Goal: Task Accomplishment & Management: Complete application form

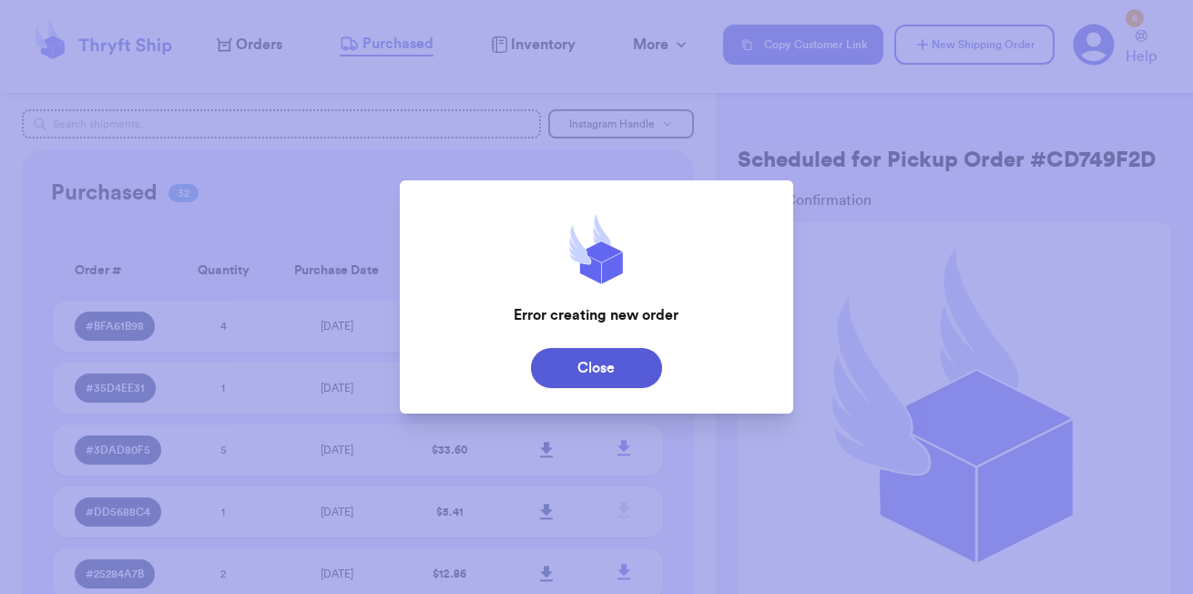
click at [258, 40] on div at bounding box center [596, 297] width 1193 height 594
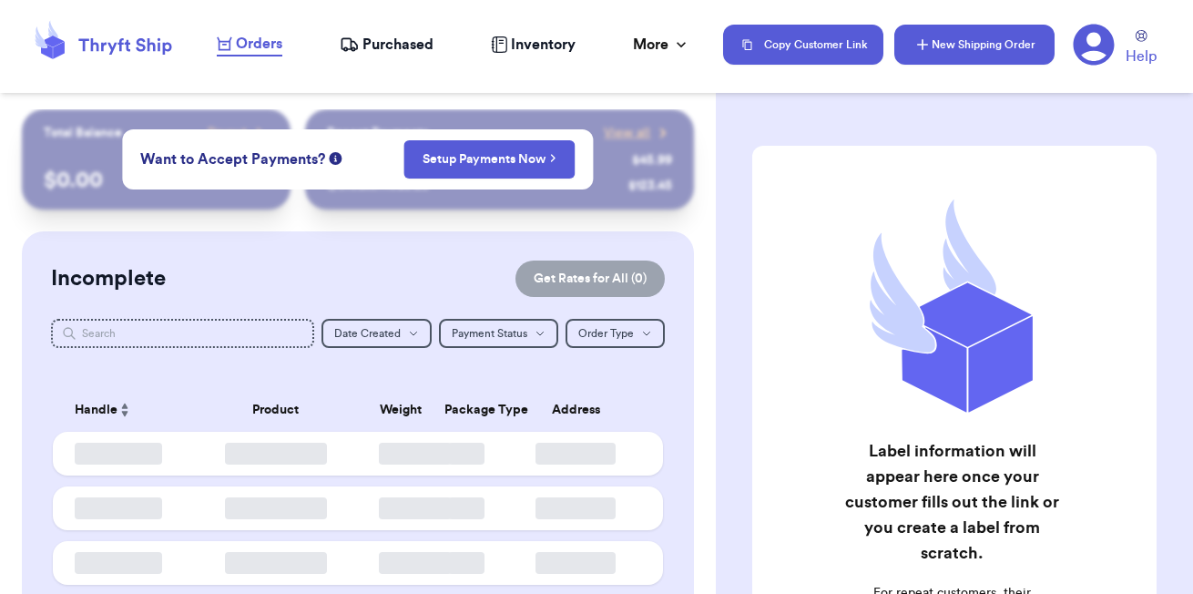
click at [936, 33] on button "New Shipping Order" at bounding box center [974, 45] width 160 height 40
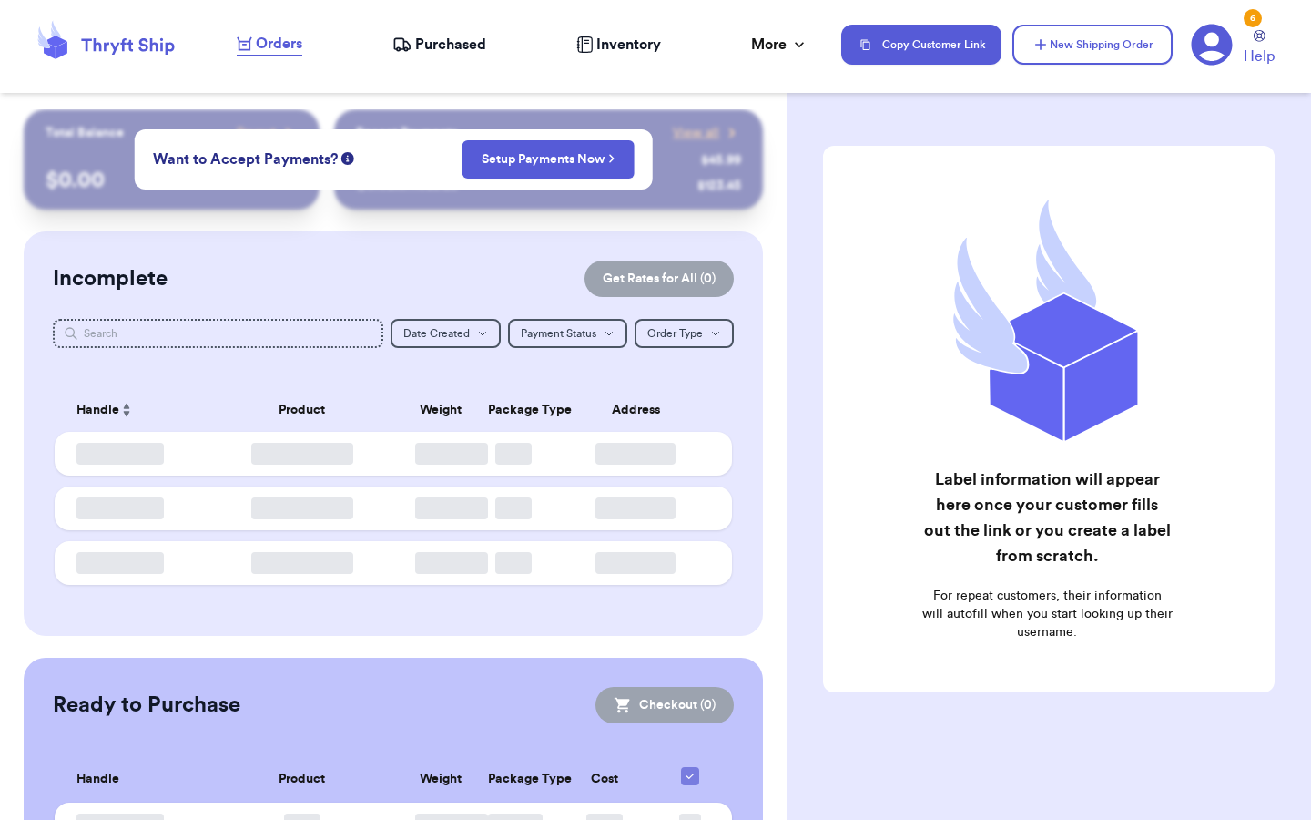
checkbox input "false"
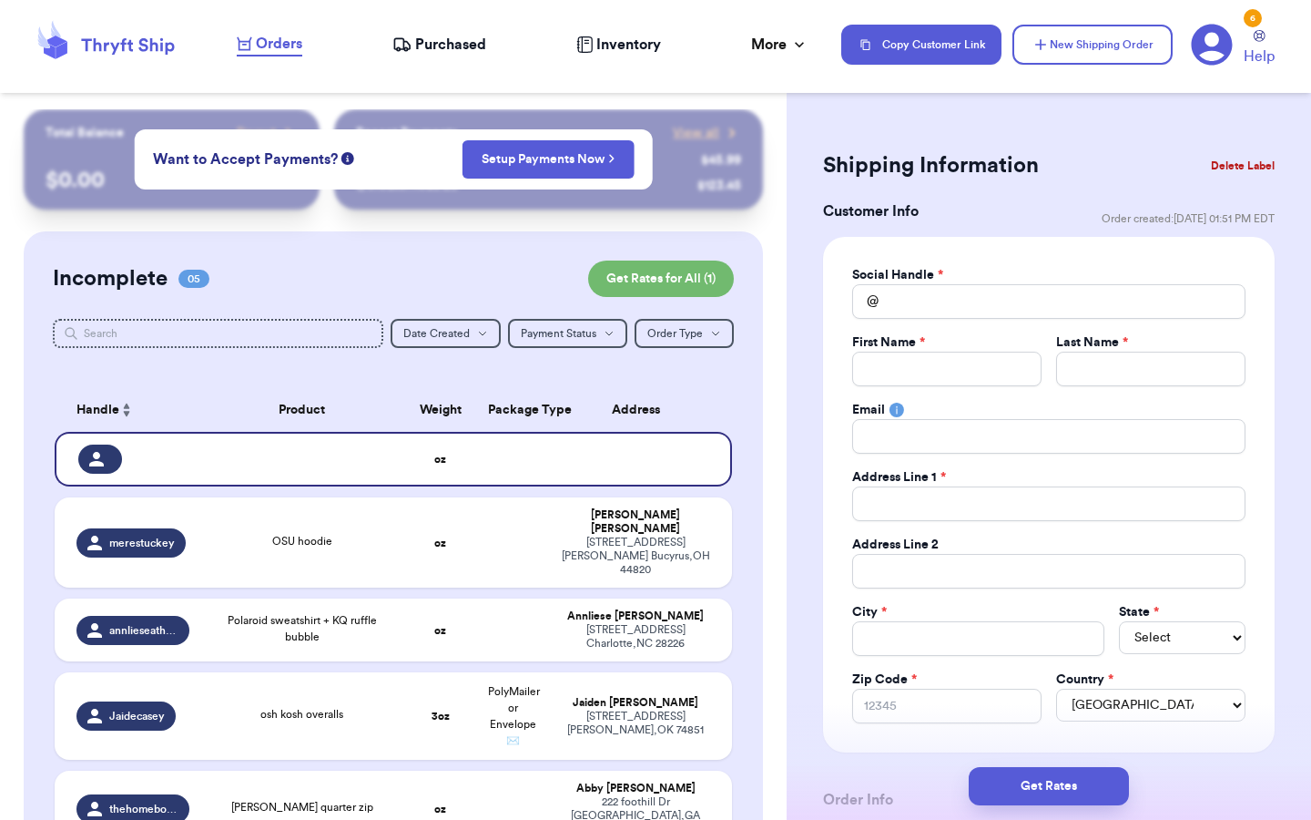
type input "0"
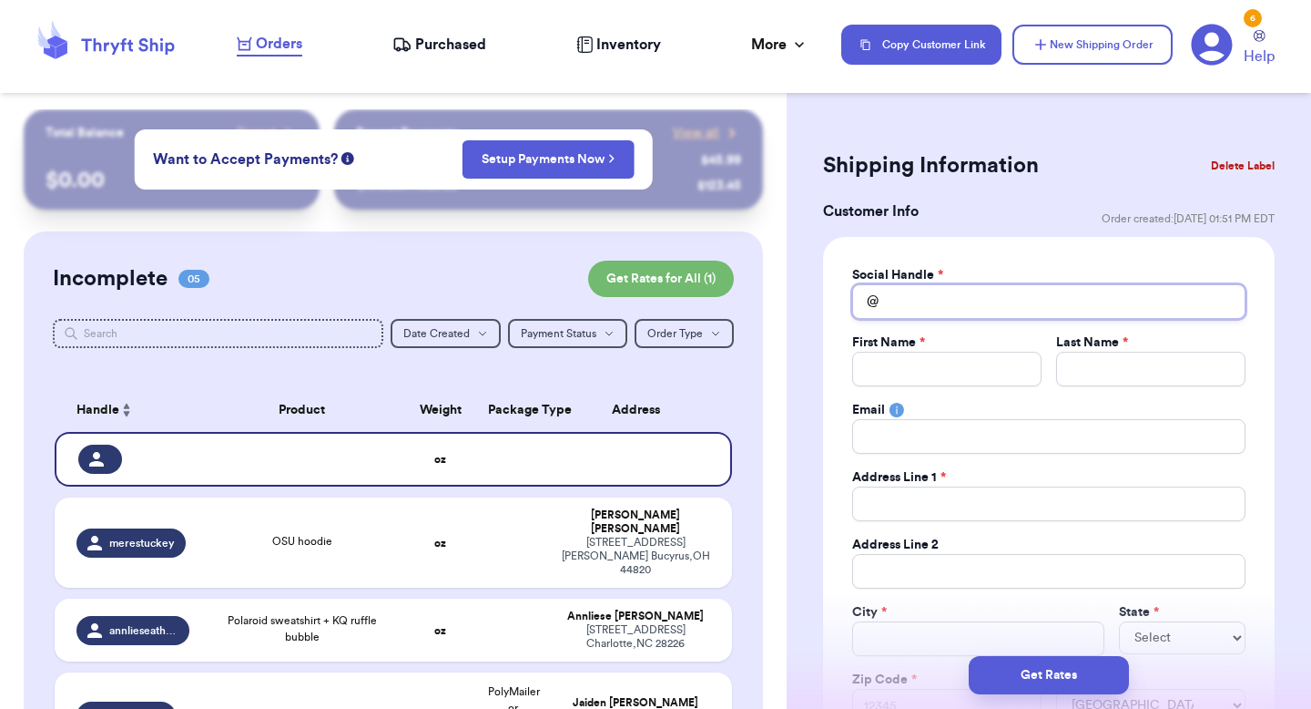
click at [923, 294] on input "Total Amount Paid" at bounding box center [1048, 301] width 393 height 35
type input "t"
type input "tr"
type input "tri"
type input "trip"
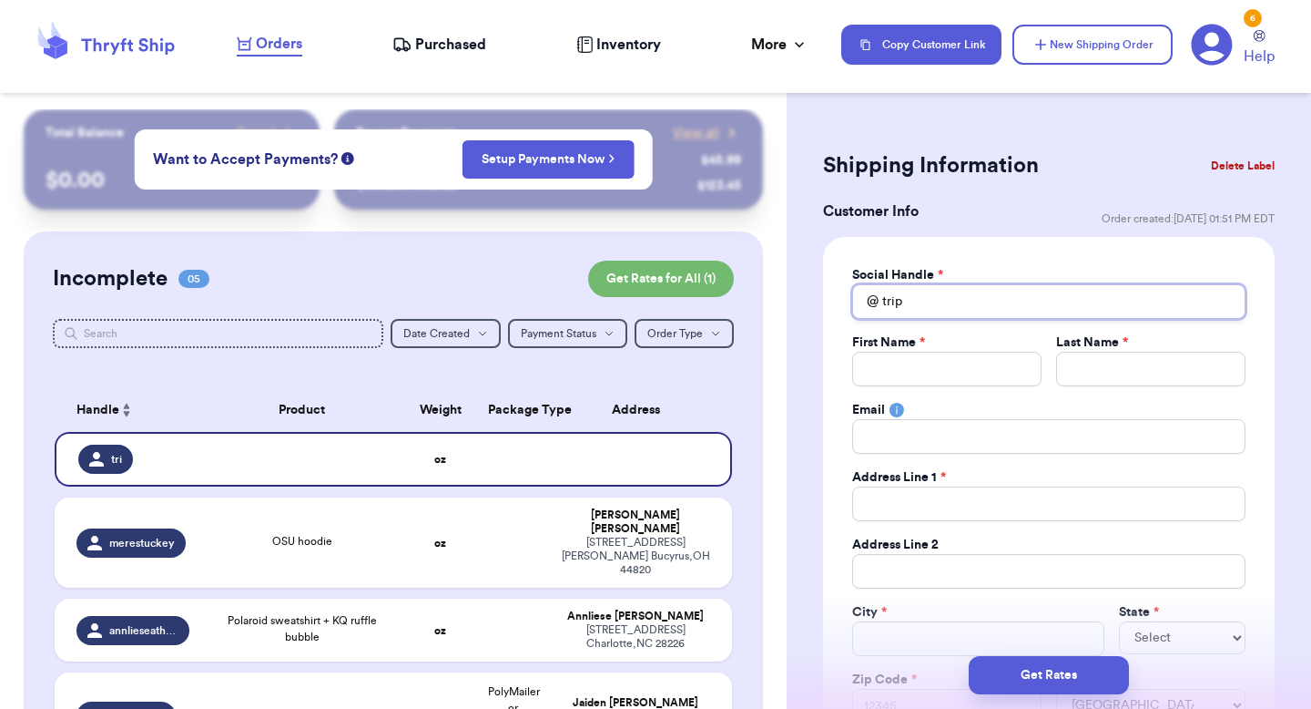
type input "[PERSON_NAME]"
type input "trippn"
type input "trippnt"
type input "trippntr"
type input "trippntrx"
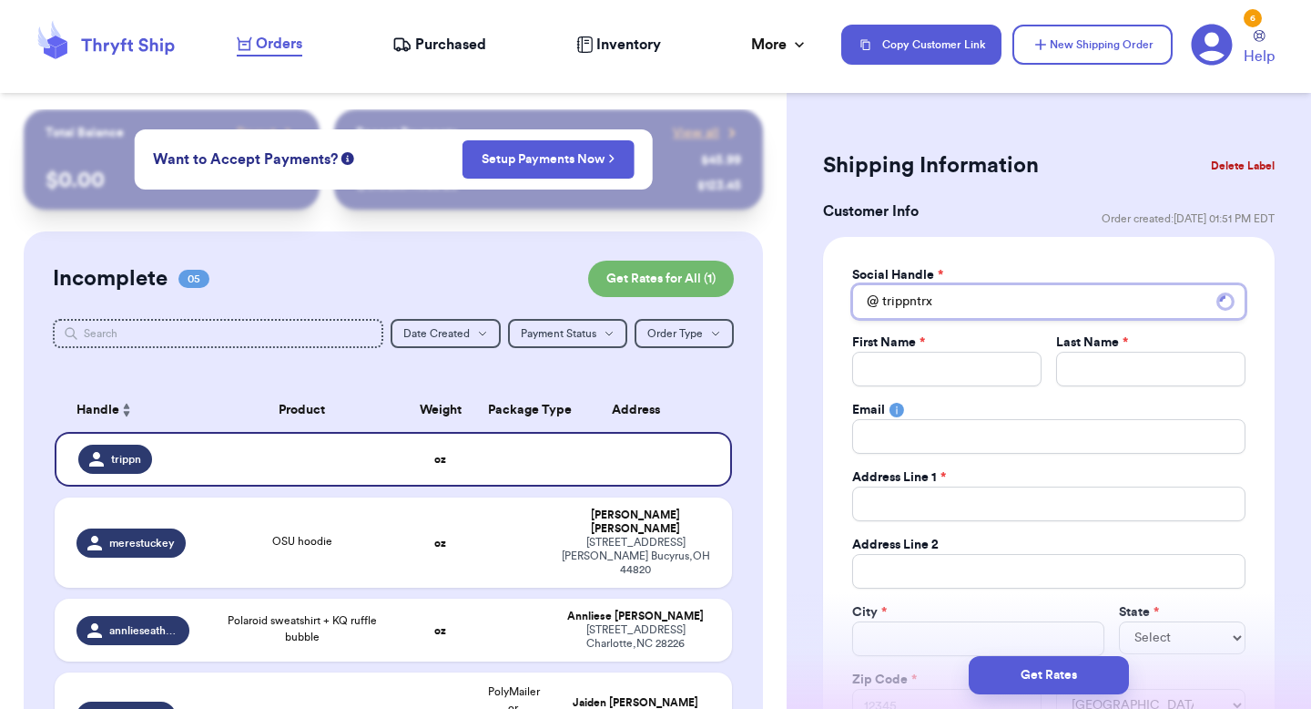
type input "trippntrxp"
click at [932, 377] on input "Total Amount Paid" at bounding box center [946, 369] width 189 height 35
type input "J"
type input "Ju"
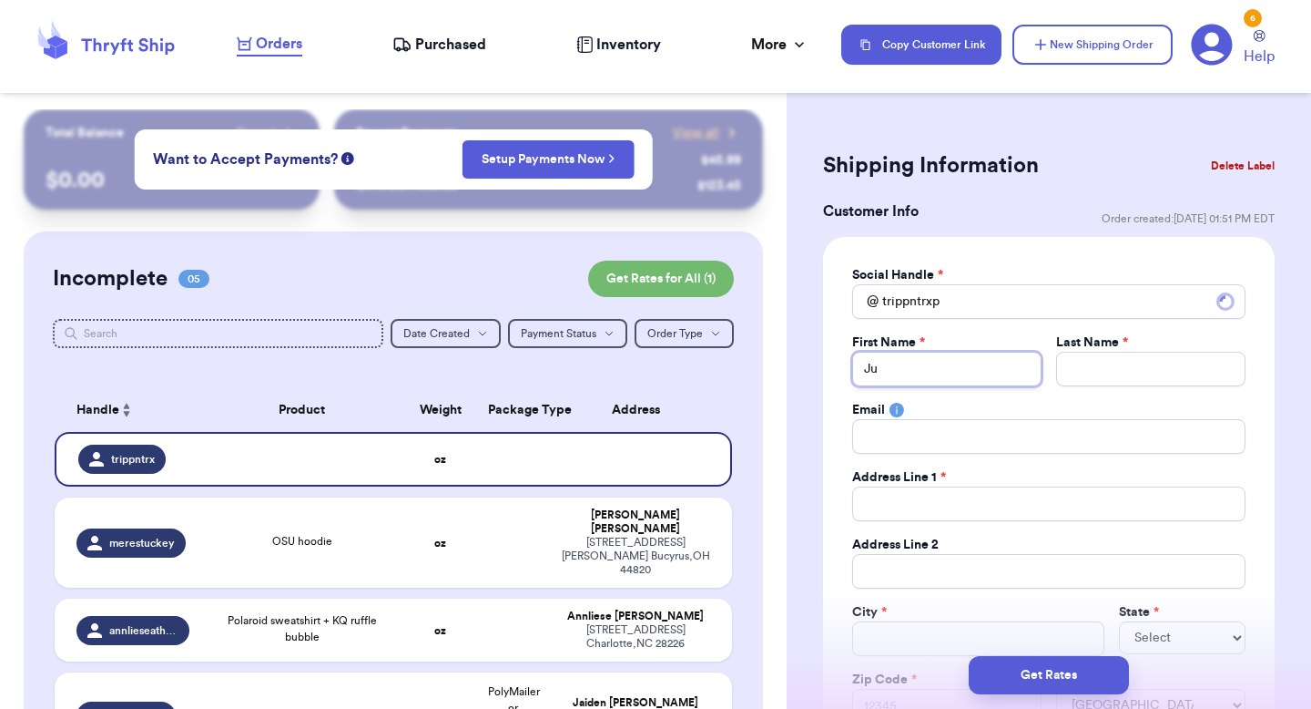
type input "[DEMOGRAPHIC_DATA]"
type input "Just"
type input "Justi"
type input "Justic"
type input "Justice"
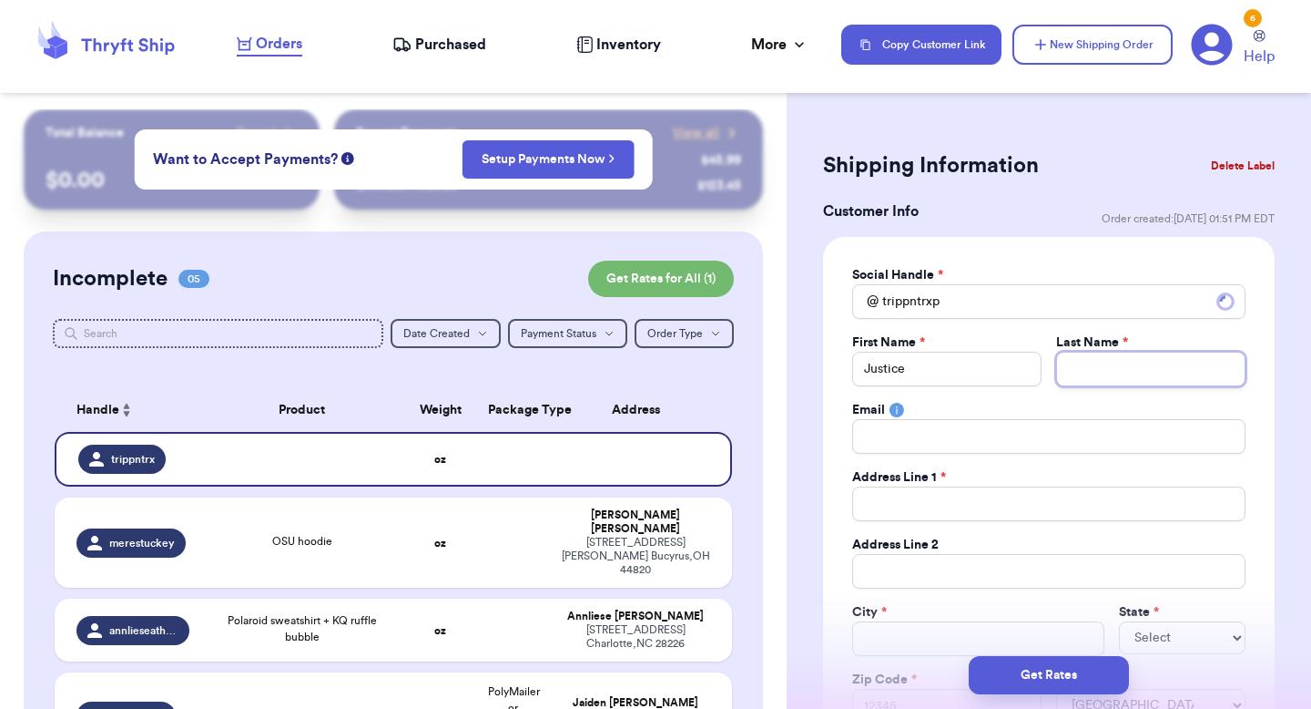
type input "S"
type input "St"
type input "Sta"
type input "Star"
type input "Starr"
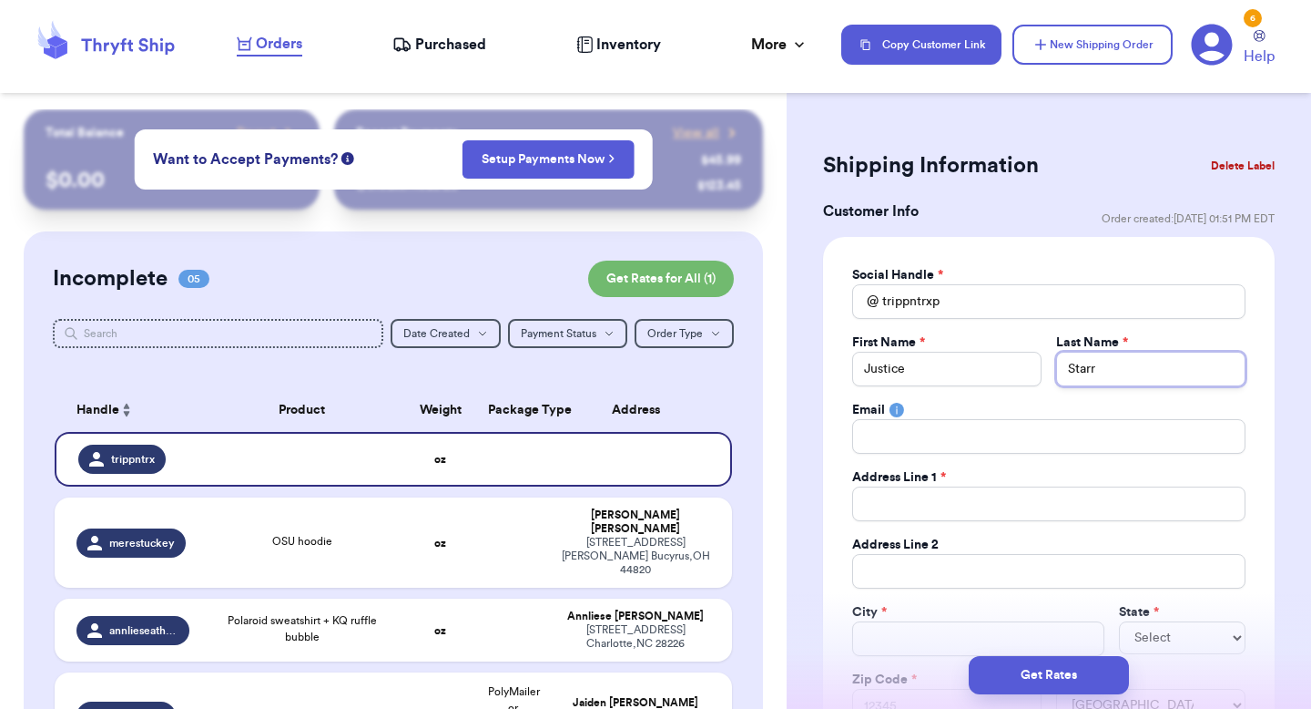
type input "Starr"
click at [896, 450] on input "Total Amount Paid" at bounding box center [1048, 436] width 393 height 35
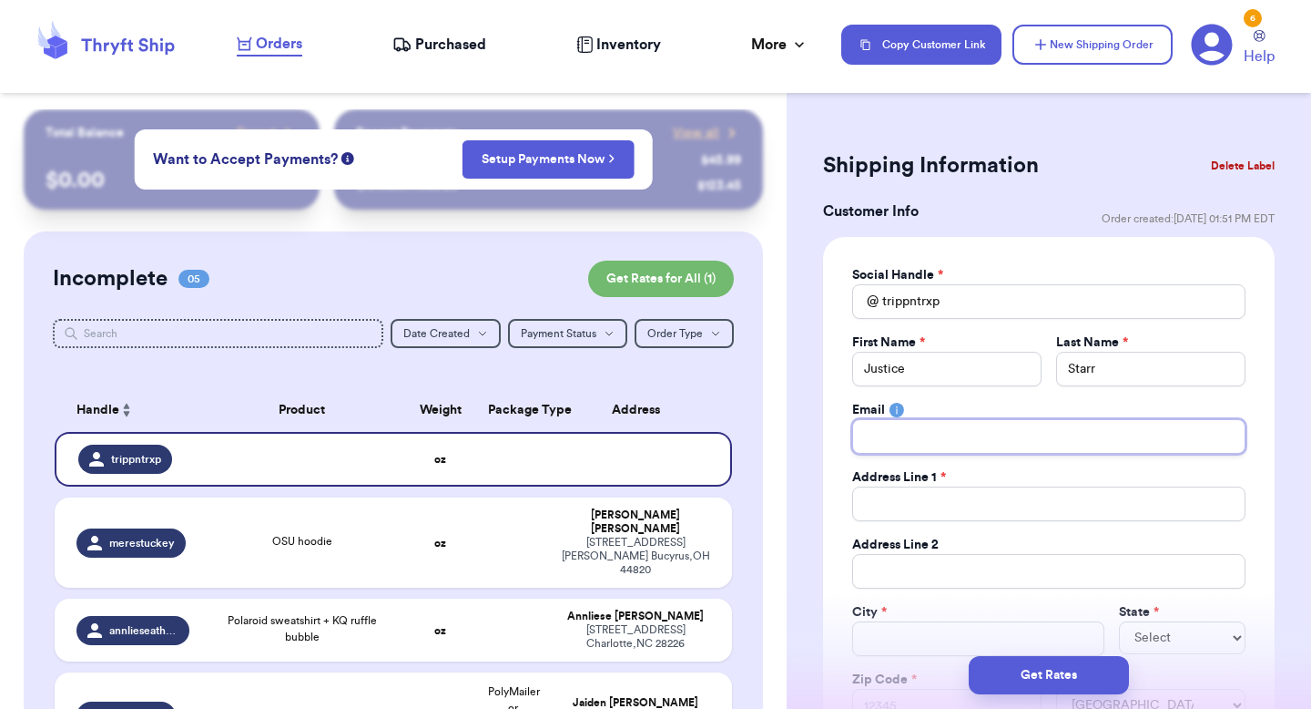
scroll to position [89, 0]
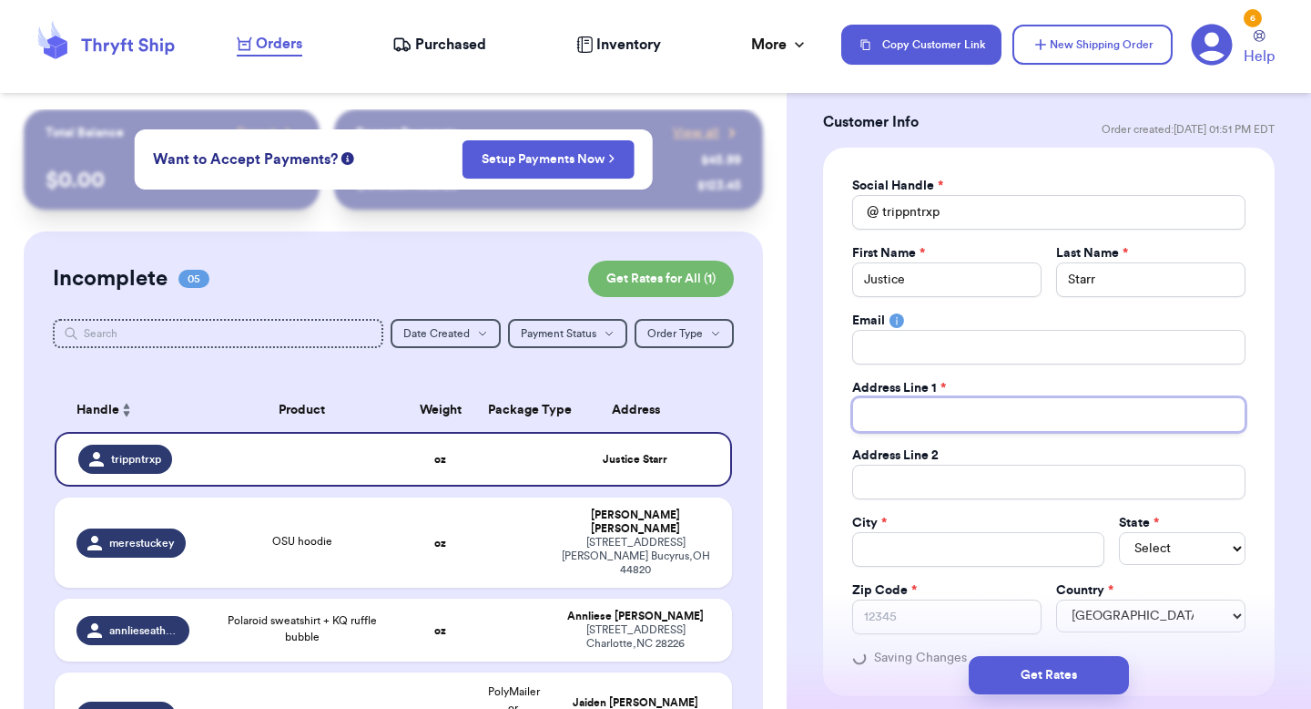
click at [889, 415] on input "Total Amount Paid" at bounding box center [1048, 414] width 393 height 35
type input "3"
type input "36"
type input "367"
type input "3672"
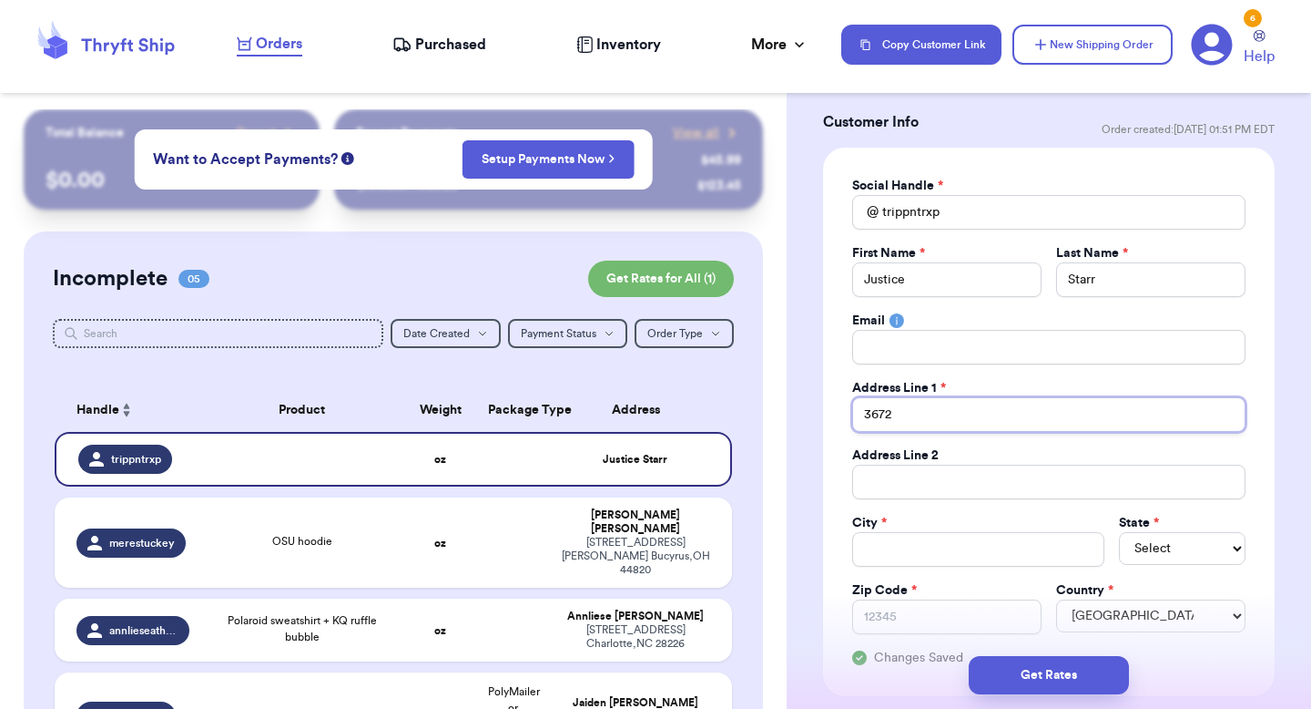
type input "3672"
type input "3672 h"
type input "3672 hi"
type input "3672 hig"
type input "3672 high"
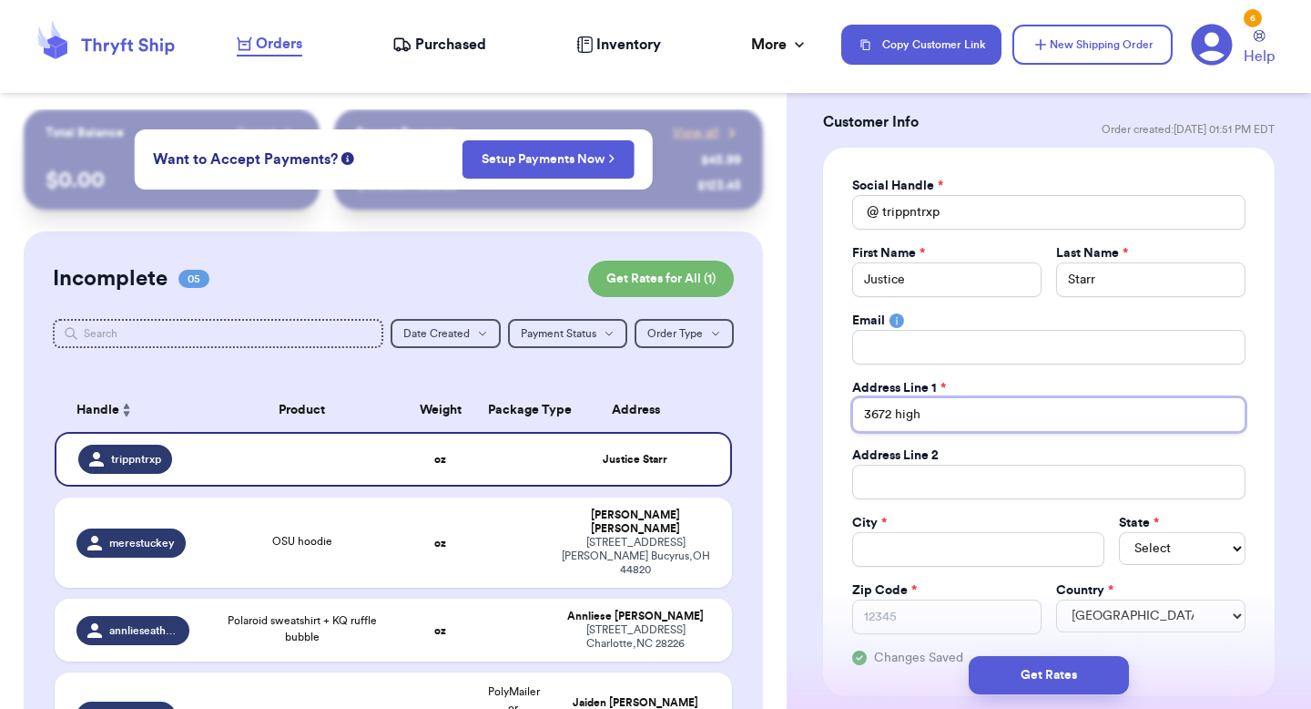
type input "3672 highw"
type input "3672 highwa"
type input "3672 highway"
type input "3672 highway 3"
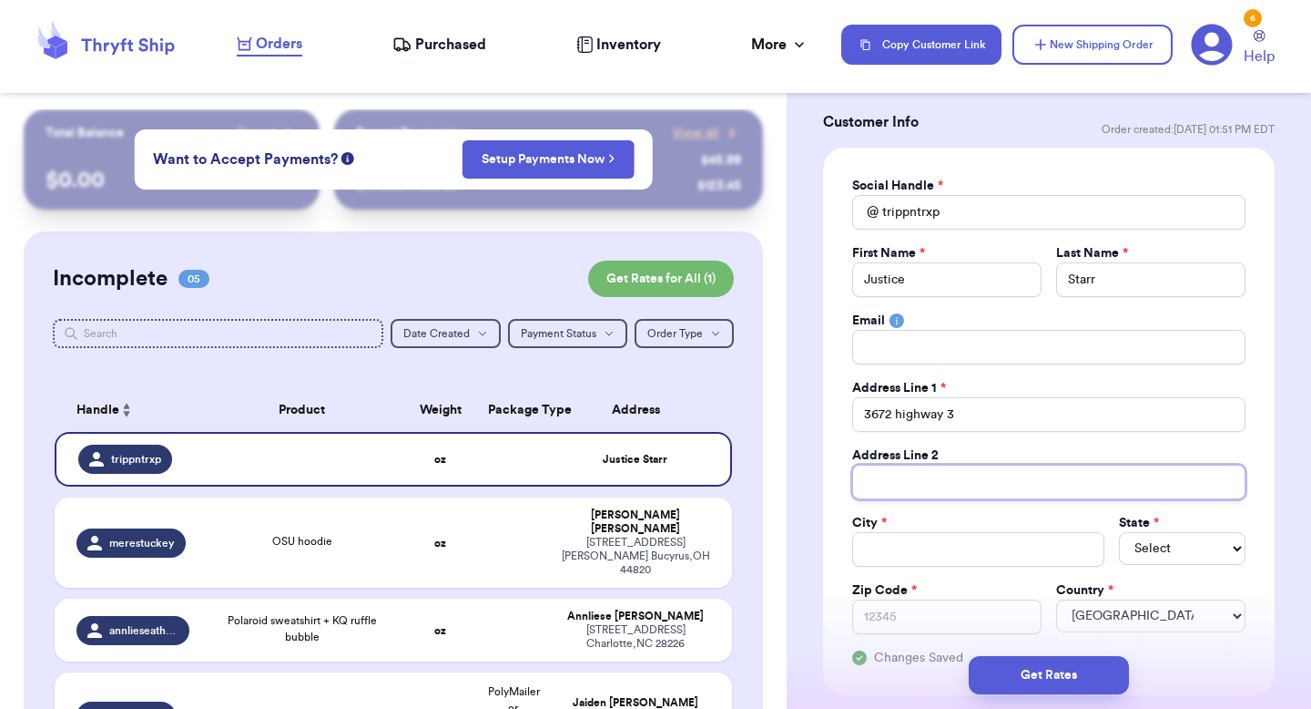
click at [906, 495] on input "Total Amount Paid" at bounding box center [1048, 481] width 393 height 35
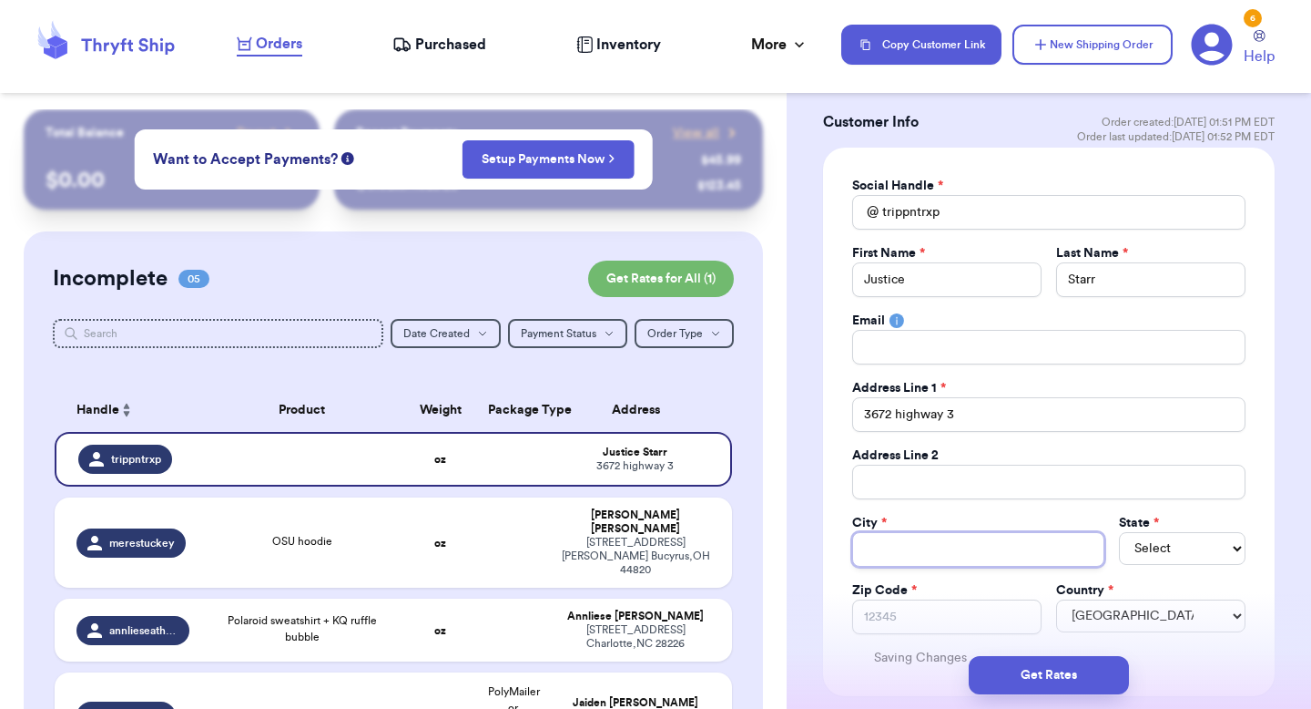
click at [893, 537] on input "Total Amount Paid" at bounding box center [978, 549] width 252 height 35
type input "t"
type input "two"
type input "two h"
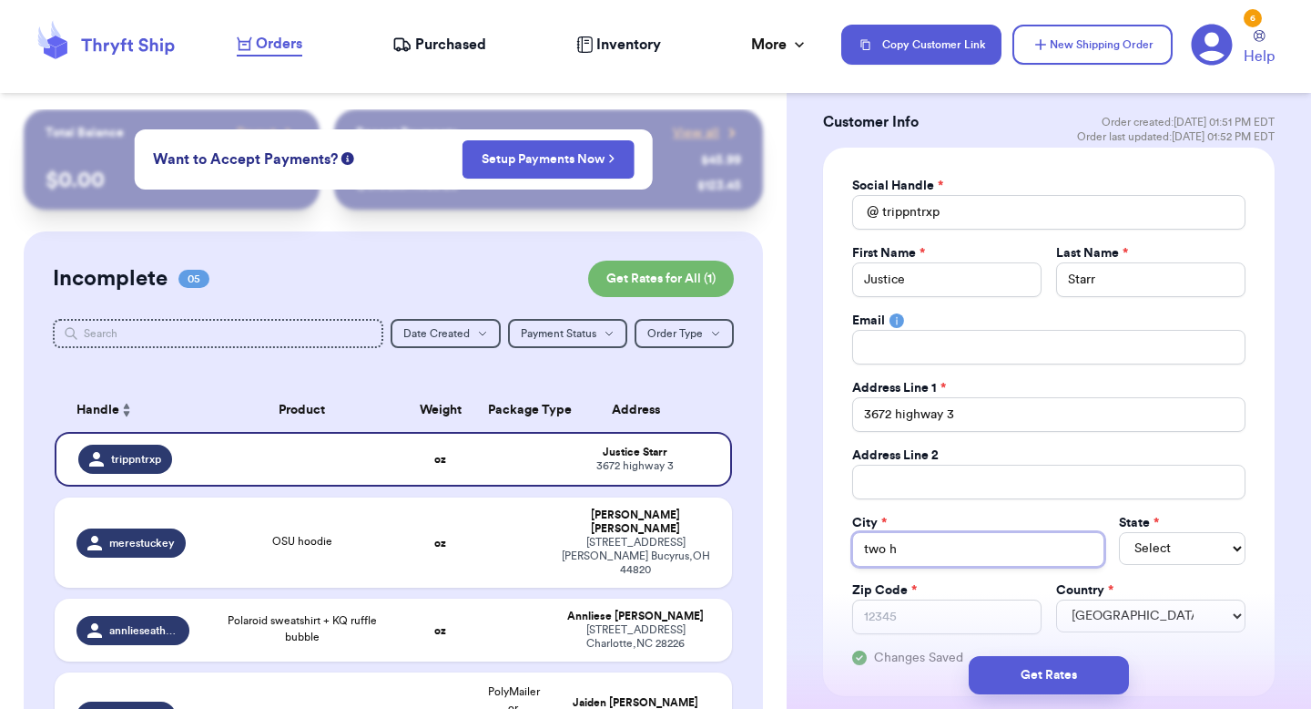
type input "two ha"
type input "two har"
type input "two harb"
type input "two harbo"
type input "two harbor"
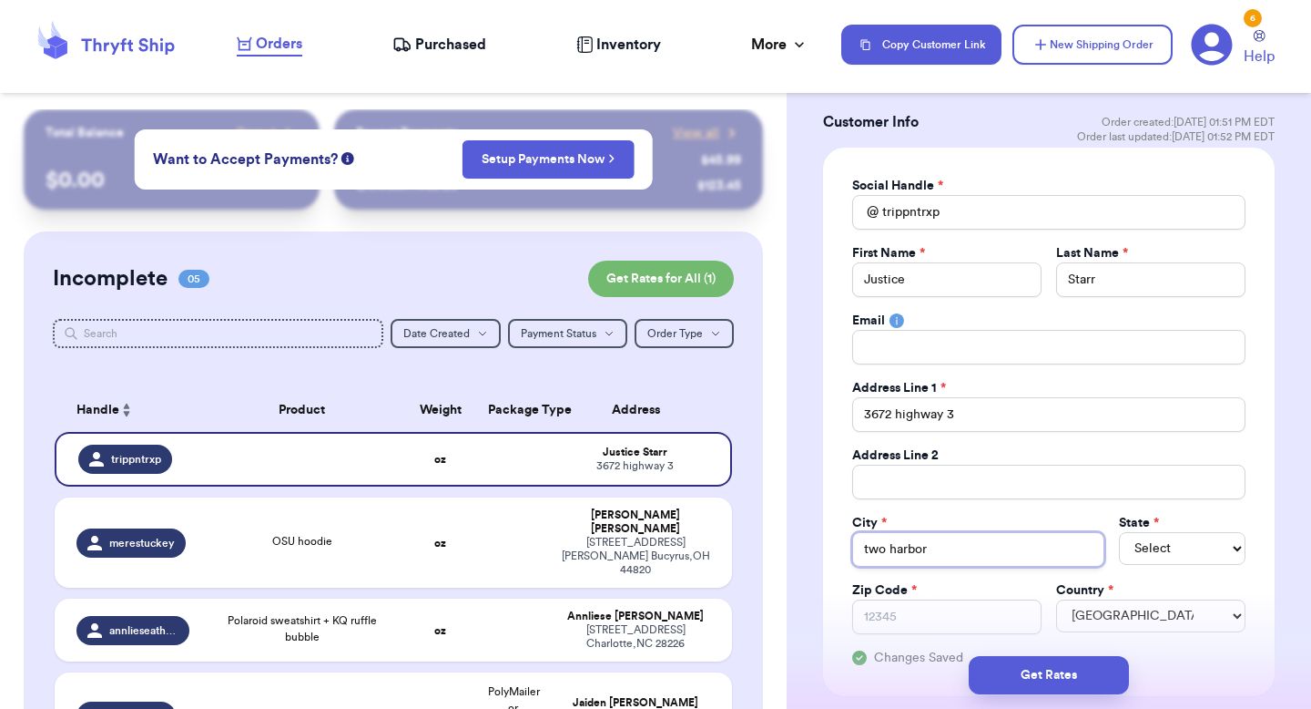
type input "two harbors"
click at [1178, 550] on select "Select AL AK AZ AR CA CO [GEOGRAPHIC_DATA] DE DC [GEOGRAPHIC_DATA] [GEOGRAPHIC_…" at bounding box center [1182, 548] width 127 height 33
select select "MN"
click at [1119, 532] on select "Select AL AK AZ AR CA CO [GEOGRAPHIC_DATA] DE DC [GEOGRAPHIC_DATA] [GEOGRAPHIC_…" at bounding box center [1182, 548] width 127 height 33
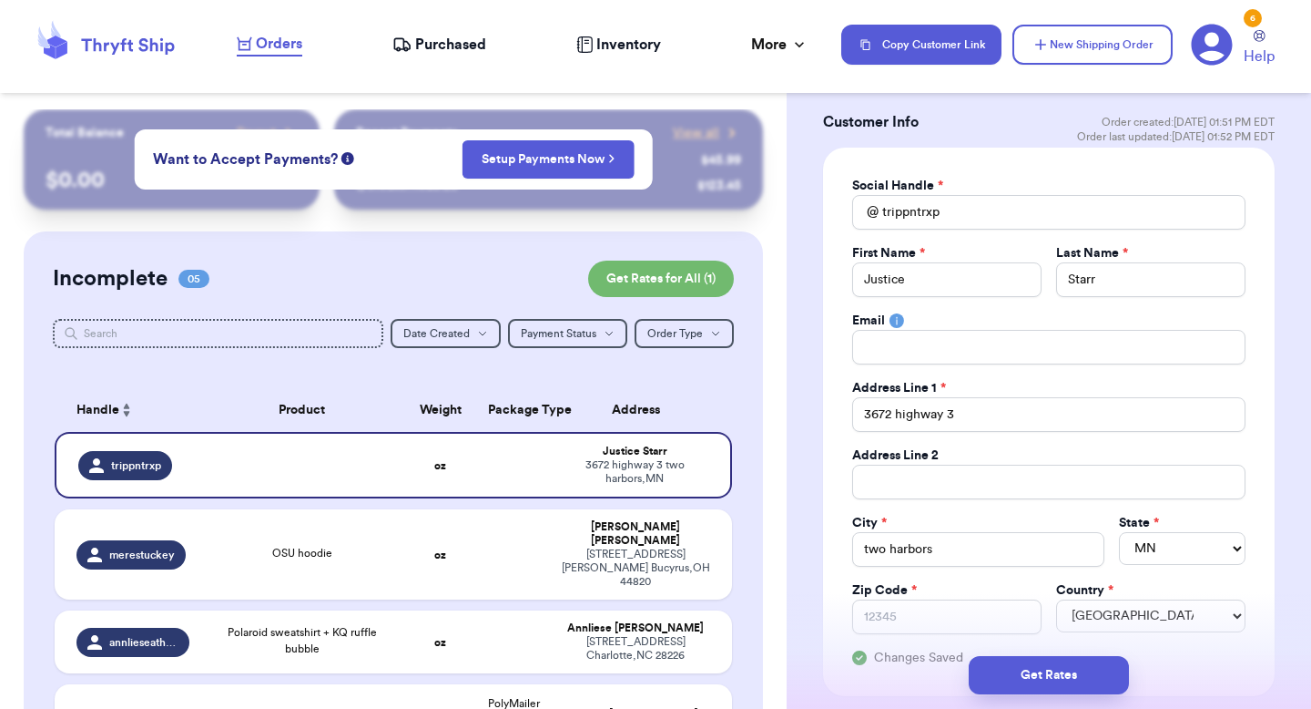
click at [1002, 446] on div "Address Line 2" at bounding box center [1048, 455] width 393 height 18
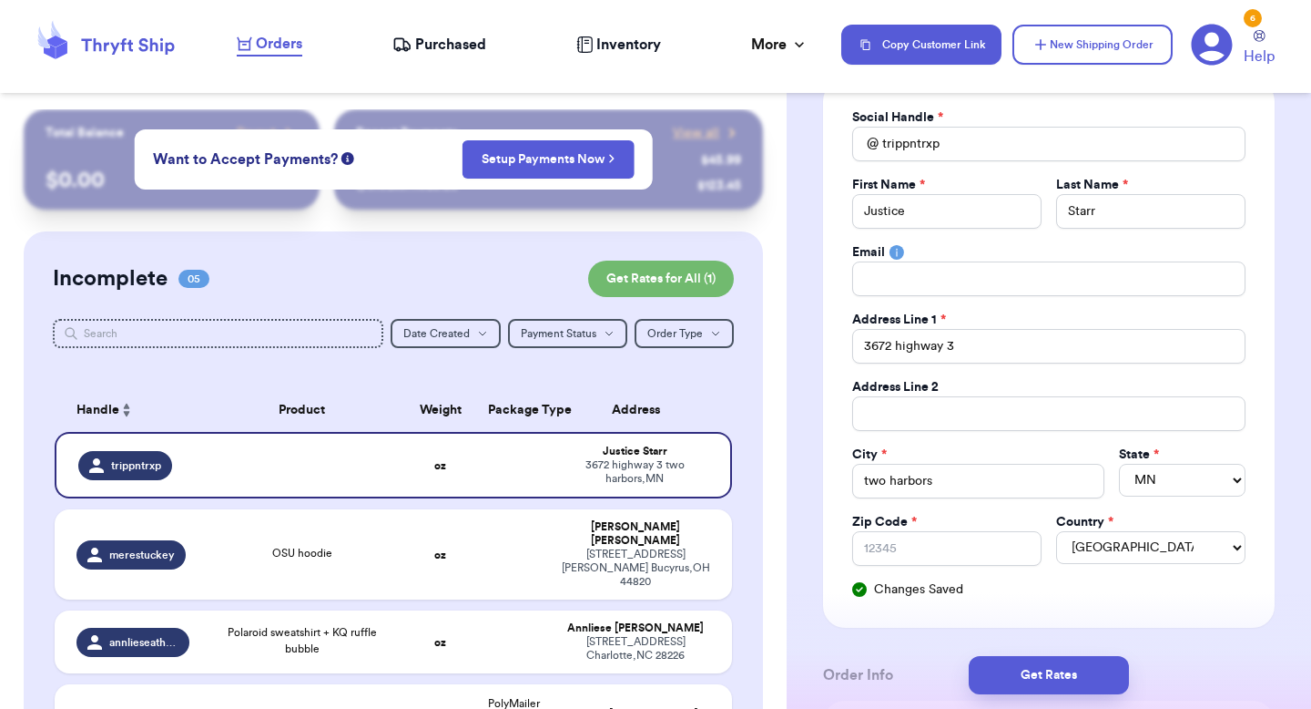
scroll to position [178, 0]
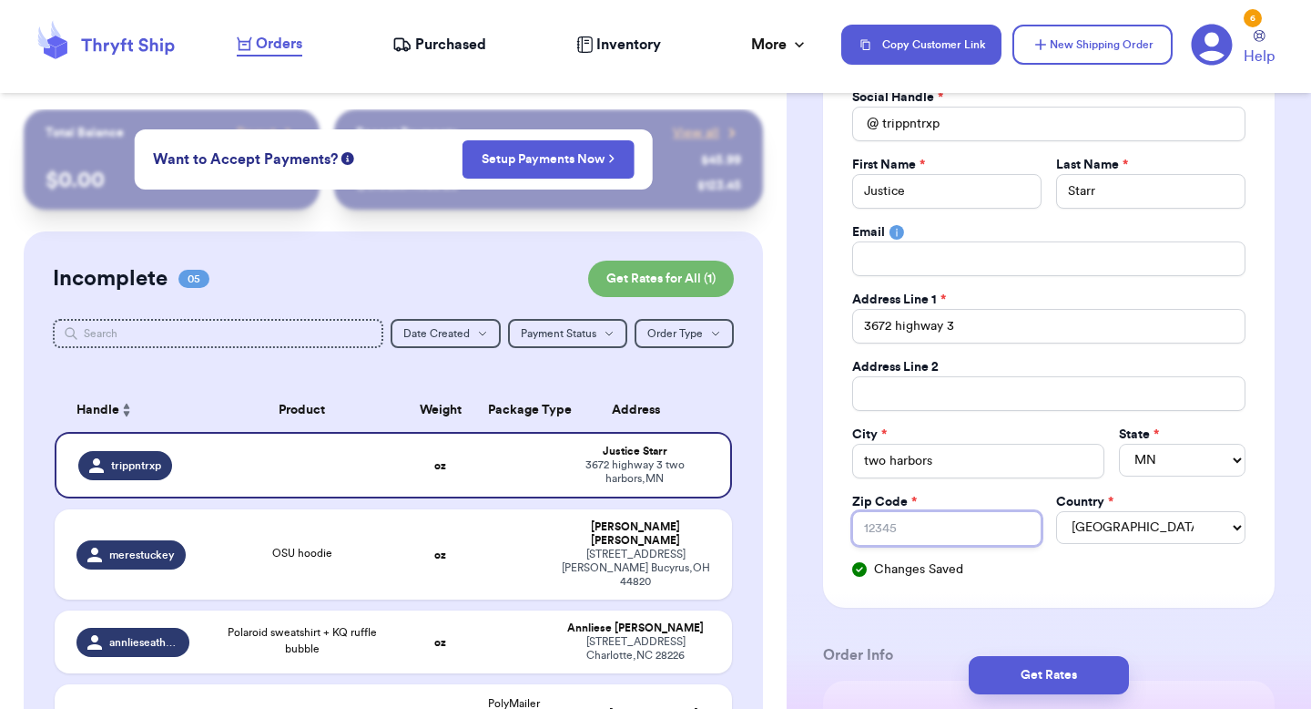
click at [913, 526] on input "Zip Code *" at bounding box center [946, 528] width 189 height 35
type input "5"
type input "55"
type input "556"
type input "5561"
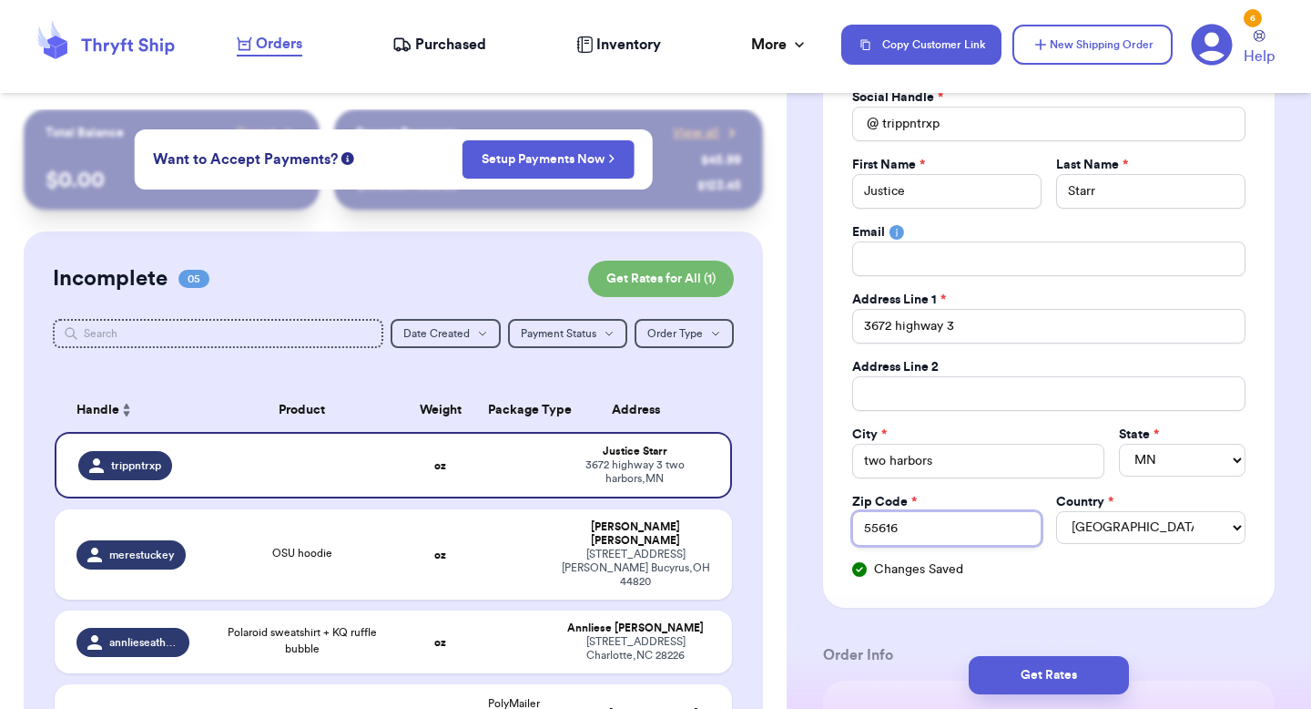
type input "55616"
click at [1144, 593] on div "Social Handle * @ trippntrxp First Name * Justice Last Name * [PERSON_NAME] Ema…" at bounding box center [1049, 333] width 452 height 548
click at [1080, 593] on button "Get Rates" at bounding box center [1049, 675] width 160 height 38
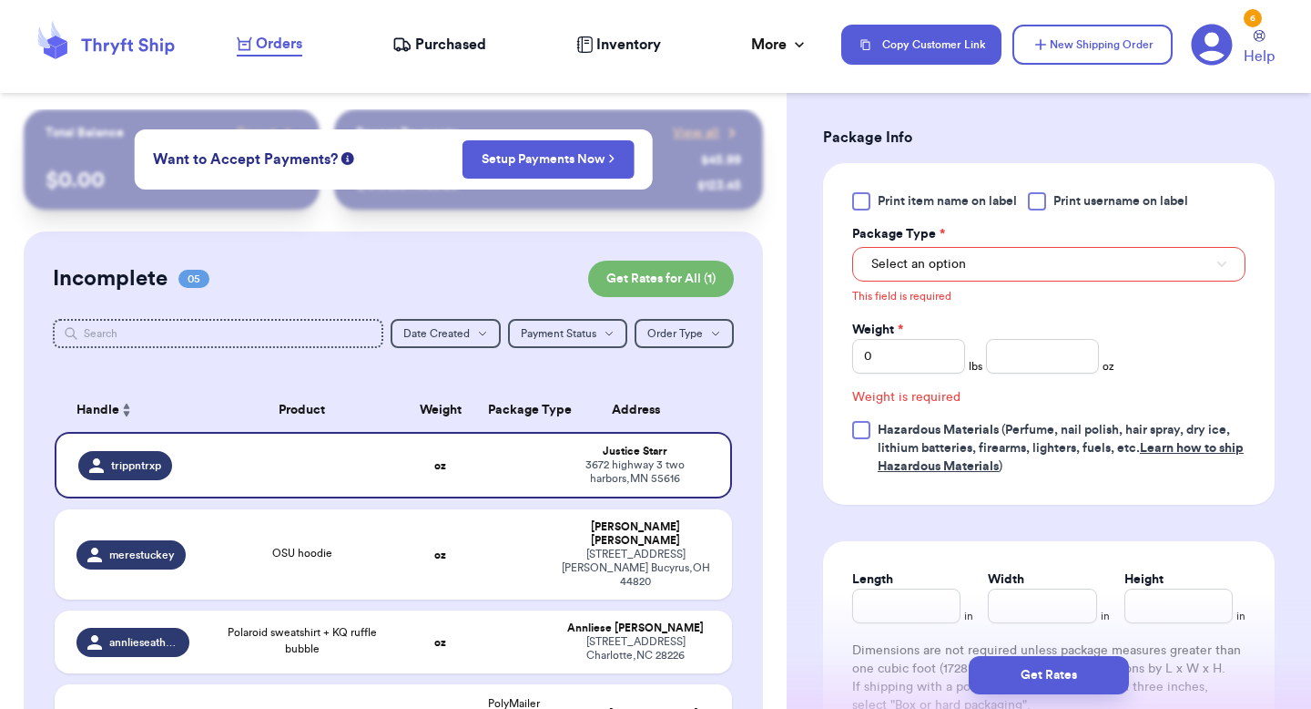
scroll to position [756, 0]
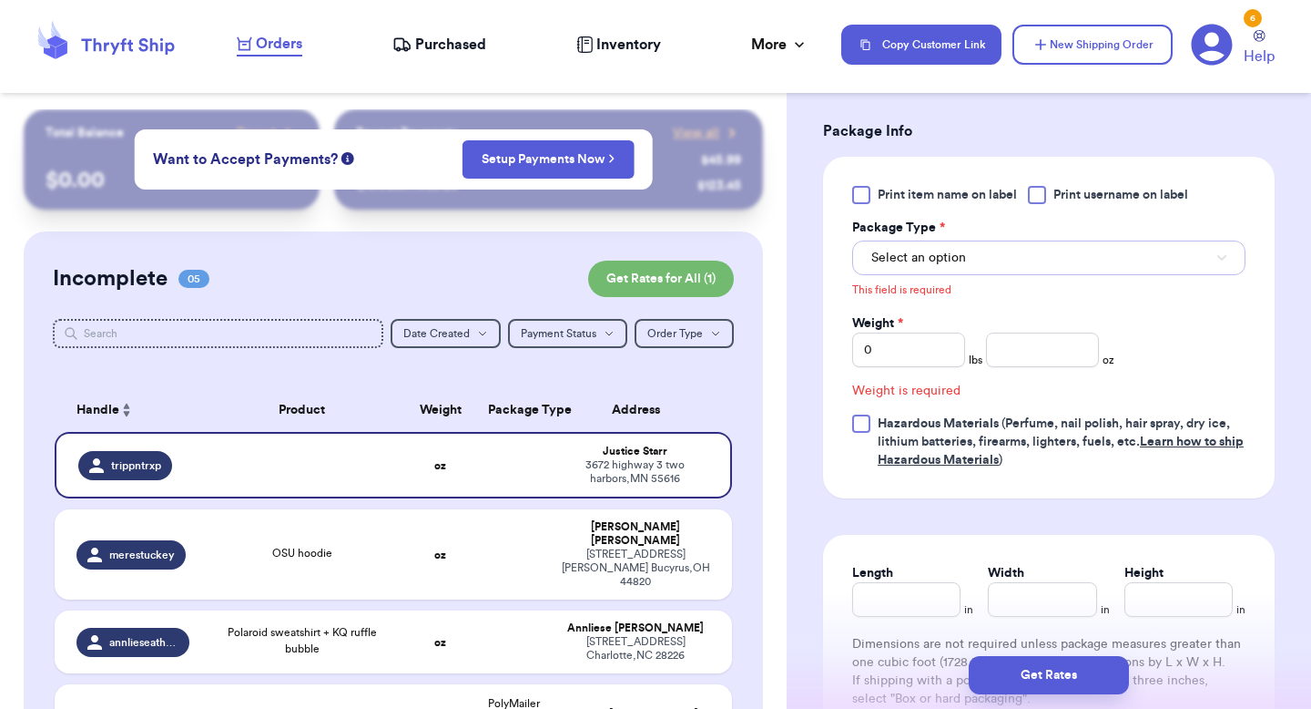
click at [1008, 266] on button "Select an option" at bounding box center [1048, 257] width 393 height 35
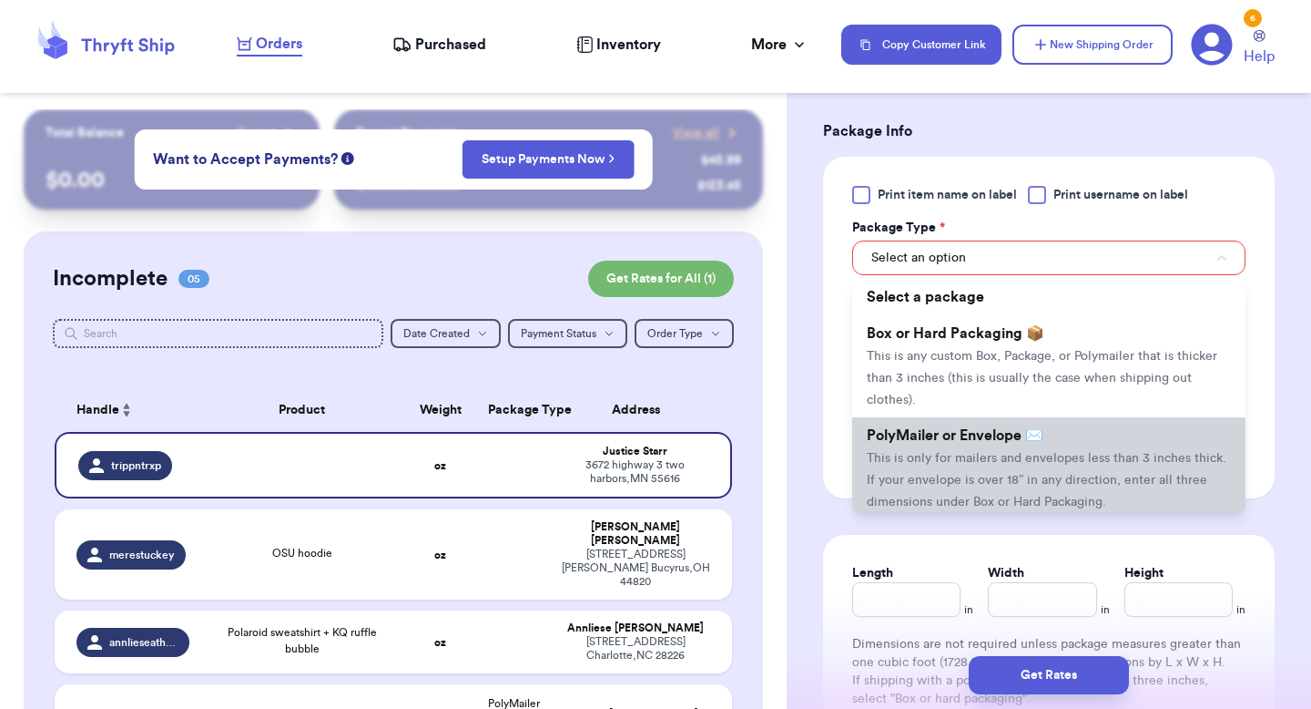
click at [977, 443] on span "PolyMailer or Envelope ✉️" at bounding box center [955, 435] width 177 height 15
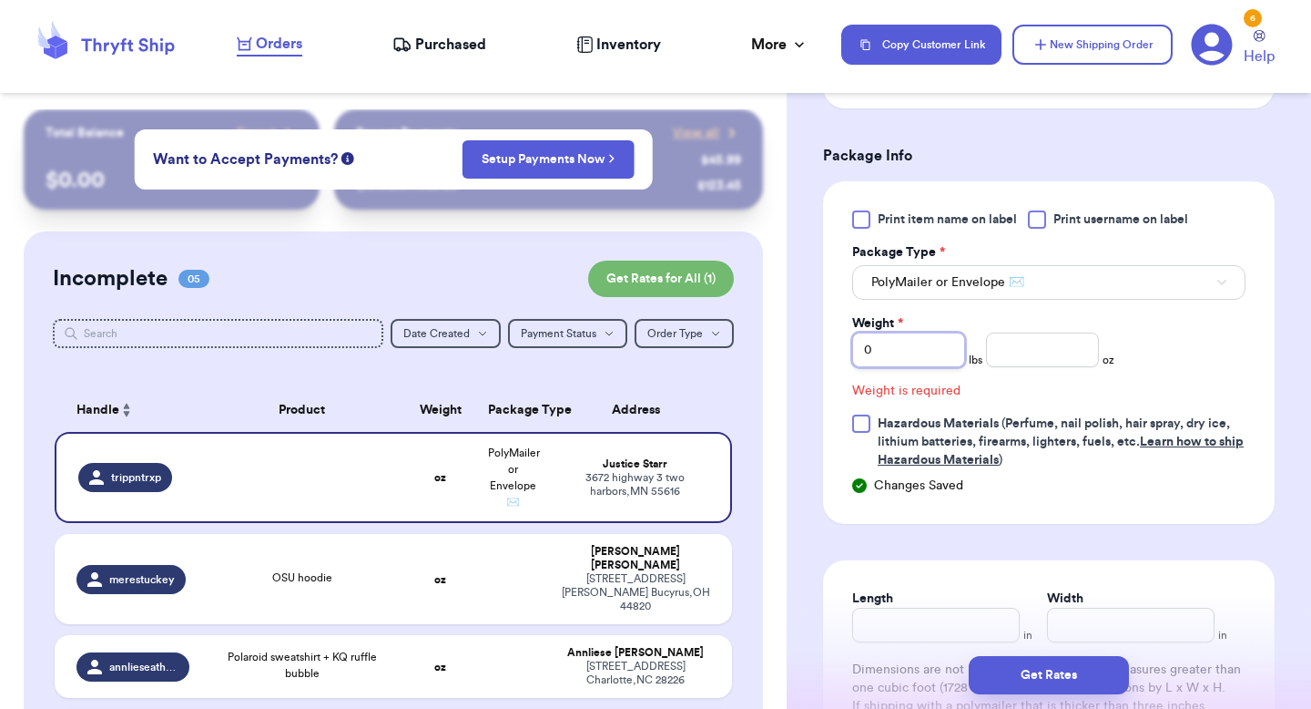
click at [914, 361] on input "0" at bounding box center [908, 349] width 113 height 35
type input "01"
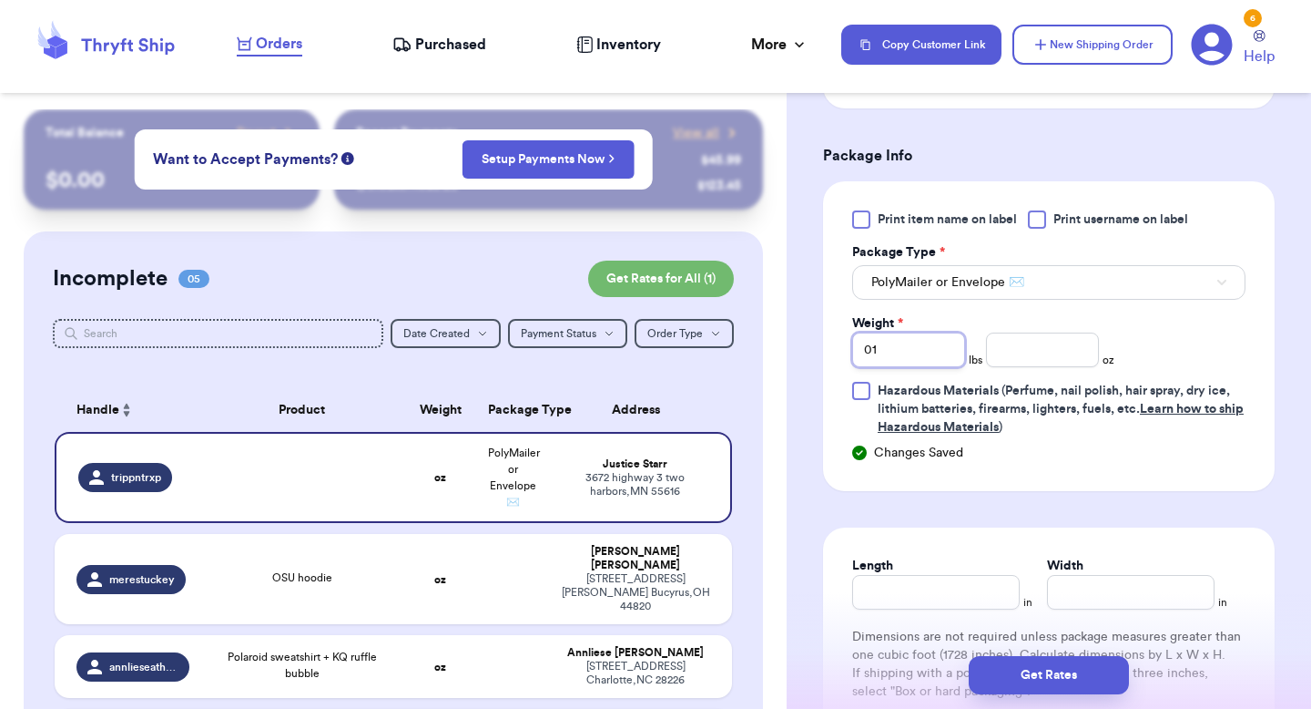
type input "0"
type input "1"
type input "05"
click at [1079, 491] on div "Print item name on label Print username on label Package Type * PolyMailer or E…" at bounding box center [1049, 336] width 452 height 310
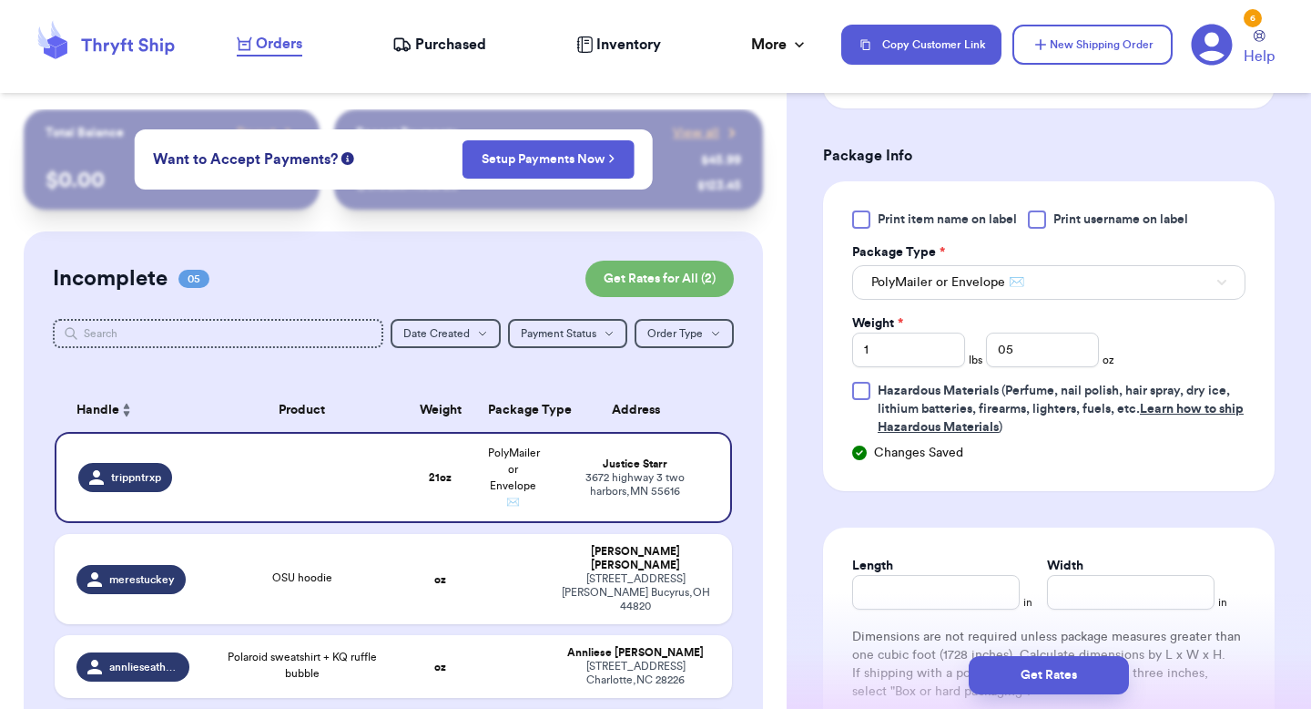
scroll to position [781, 0]
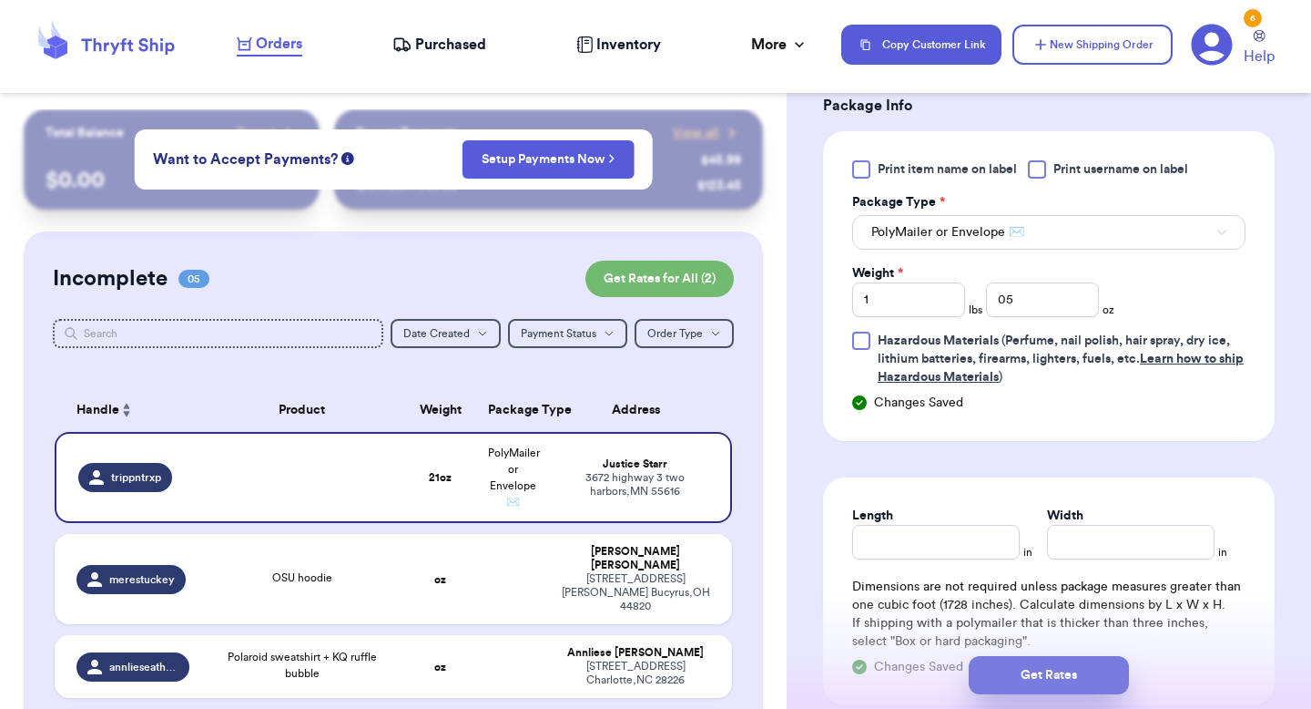
click at [1046, 593] on button "Get Rates" at bounding box center [1049, 675] width 160 height 38
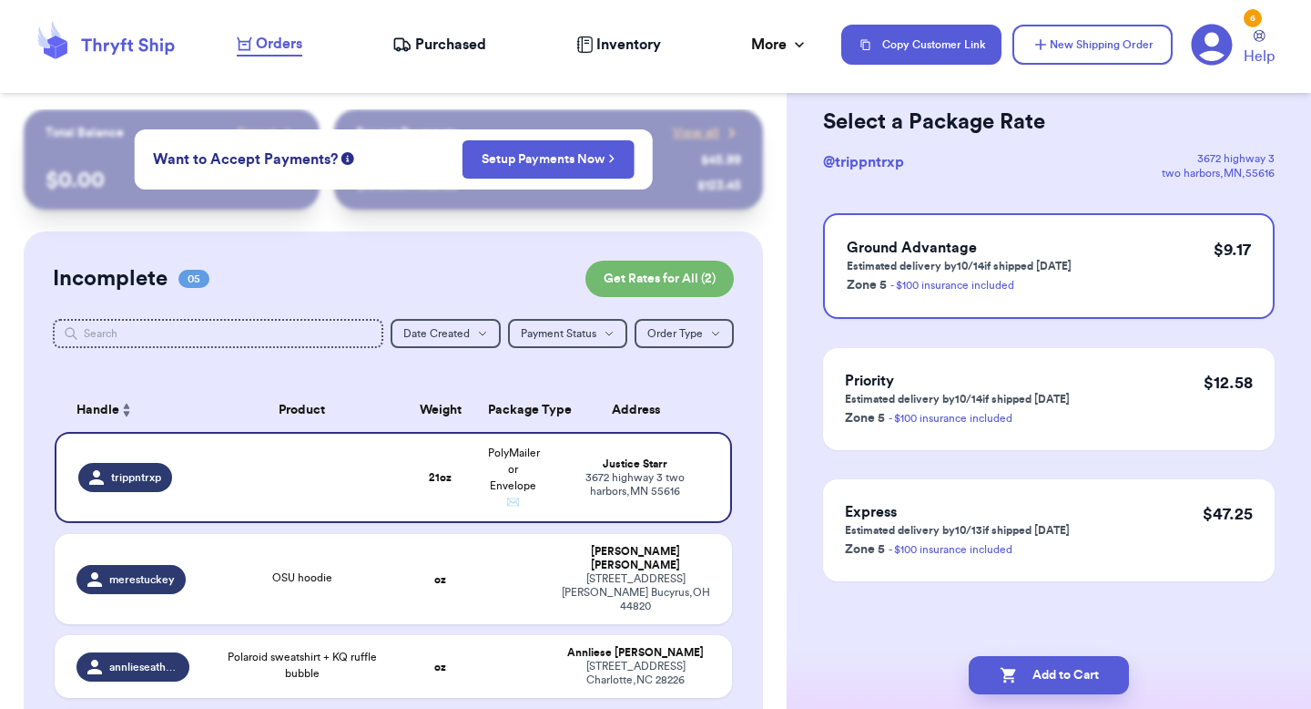
scroll to position [0, 0]
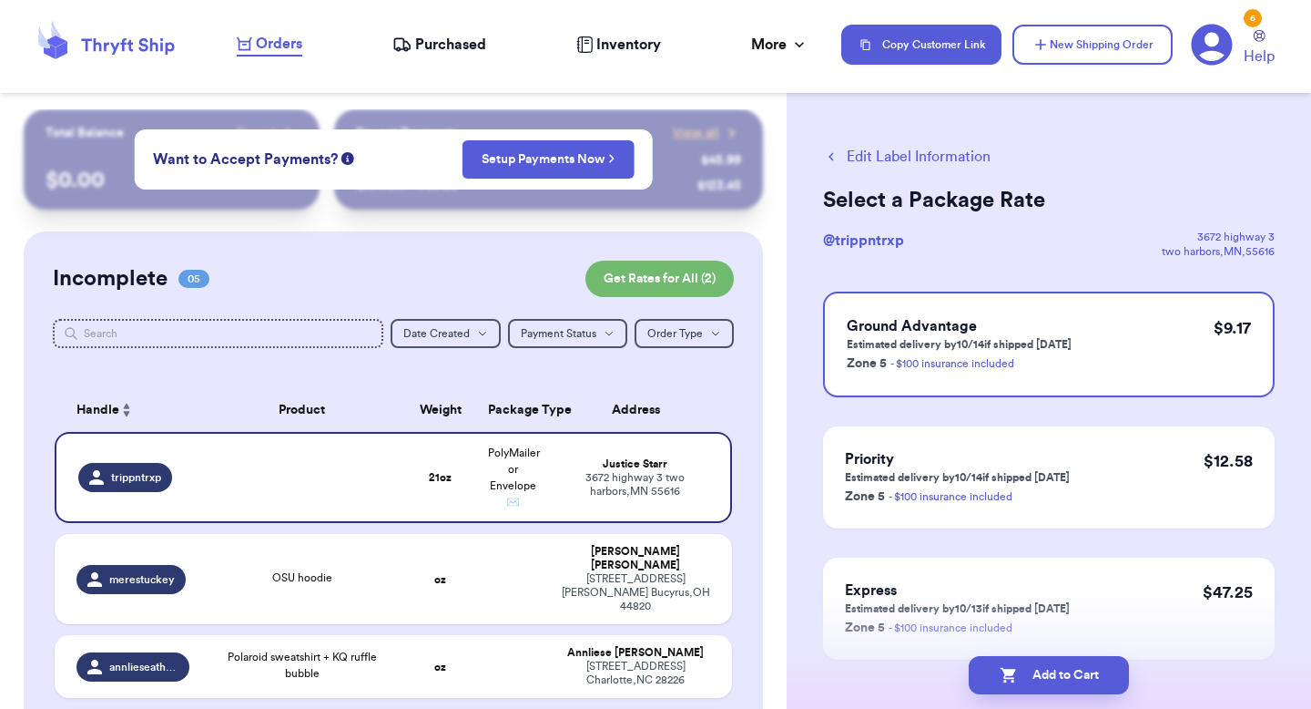
click at [874, 153] on button "Edit Label Information" at bounding box center [907, 157] width 168 height 22
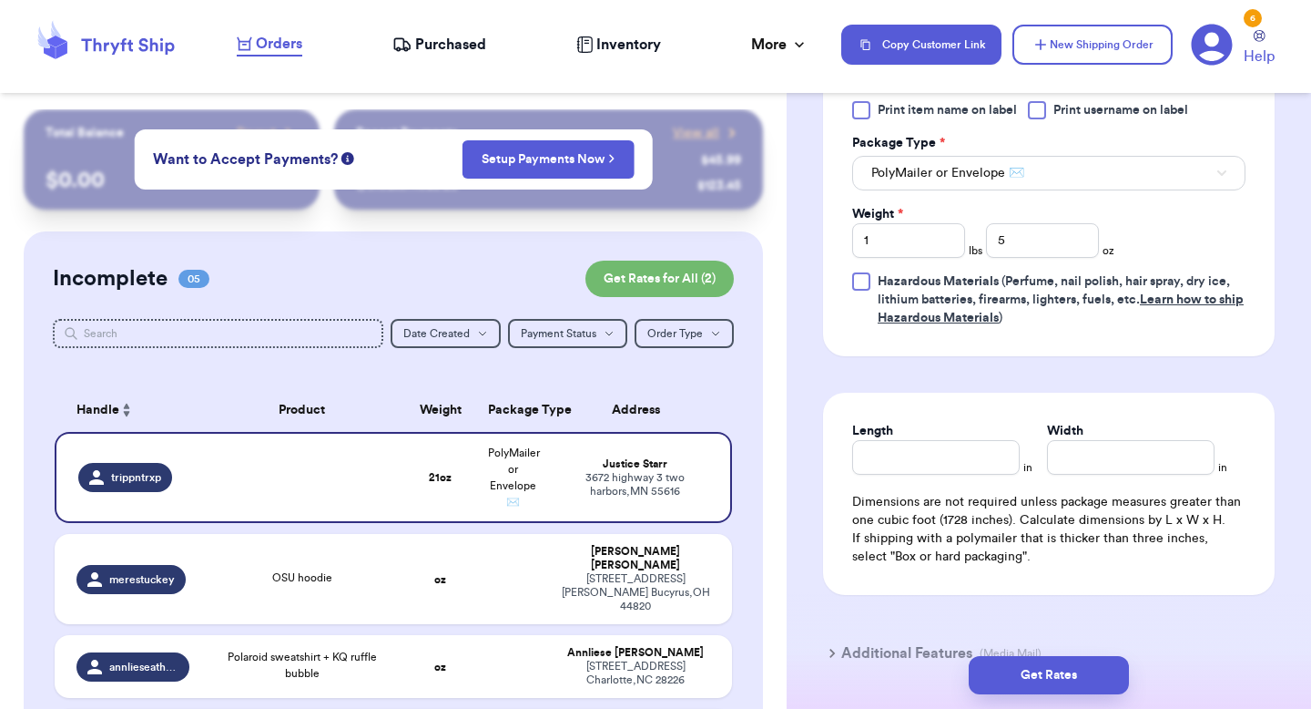
scroll to position [841, 0]
click at [1025, 226] on input "5" at bounding box center [1042, 239] width 113 height 35
click at [915, 248] on input "1" at bounding box center [908, 239] width 113 height 35
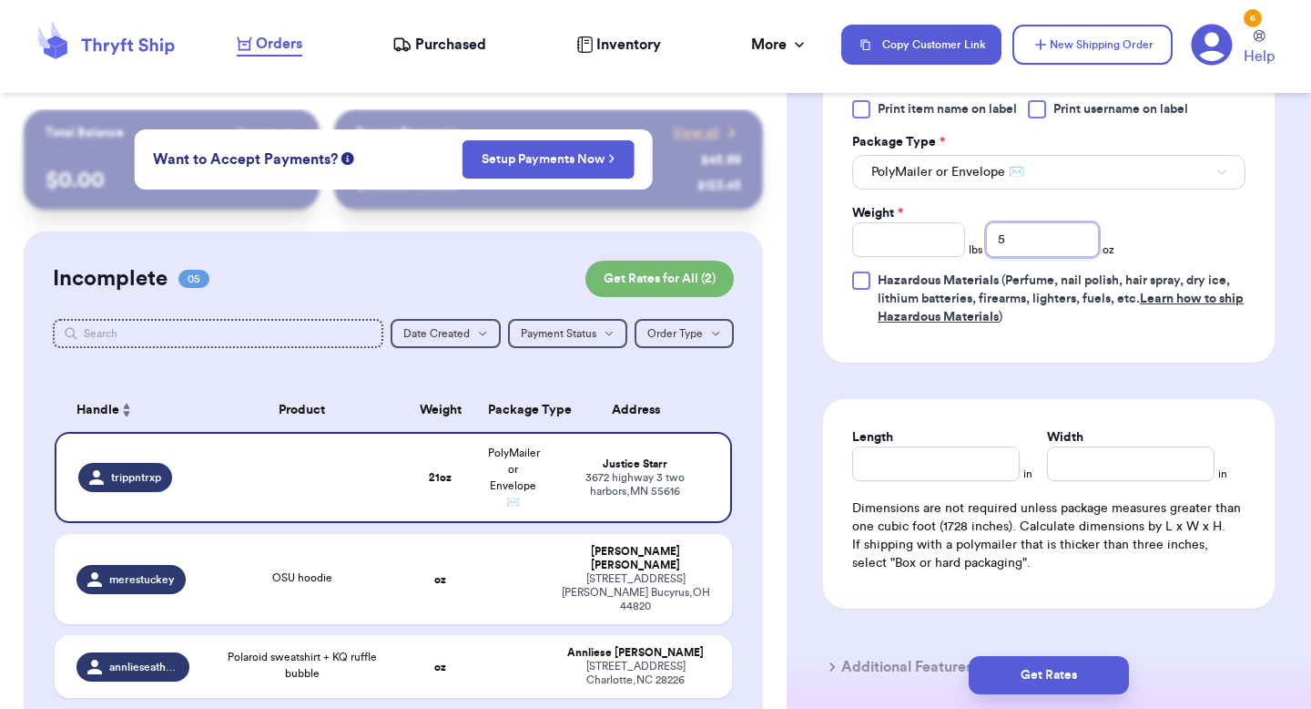
click at [1011, 240] on input "5" at bounding box center [1042, 239] width 113 height 35
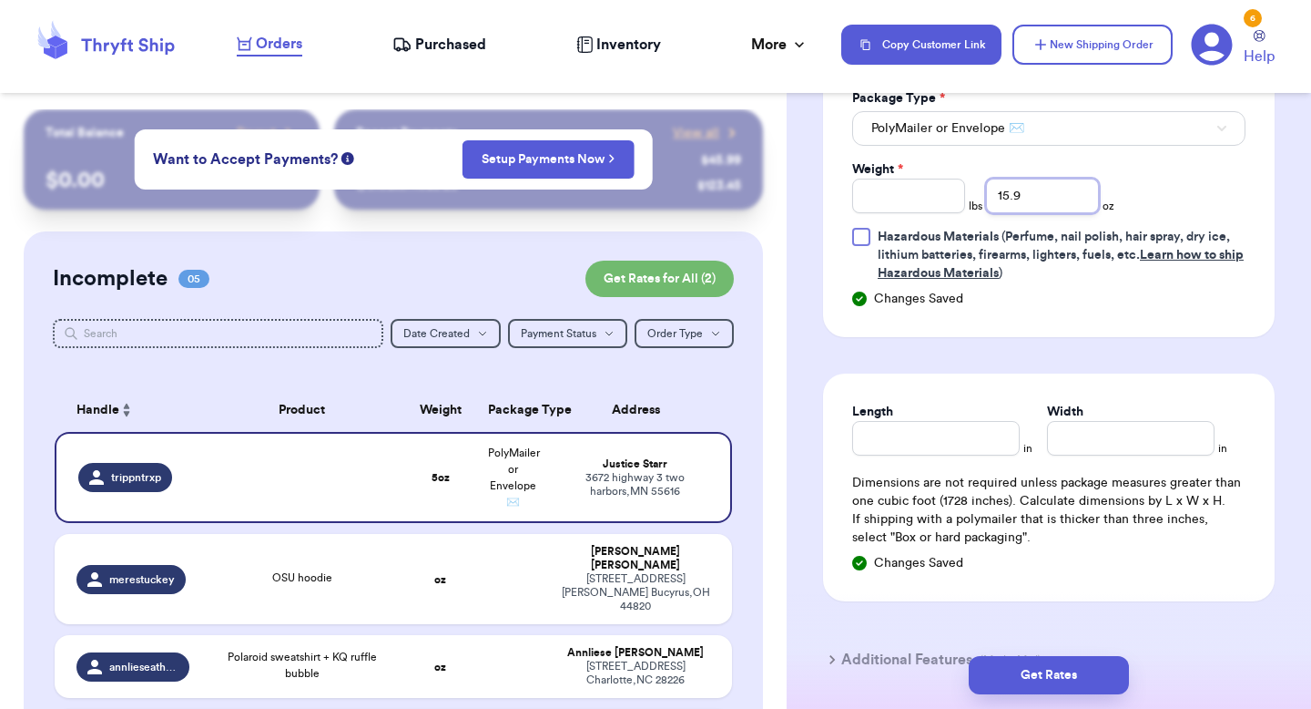
scroll to position [950, 0]
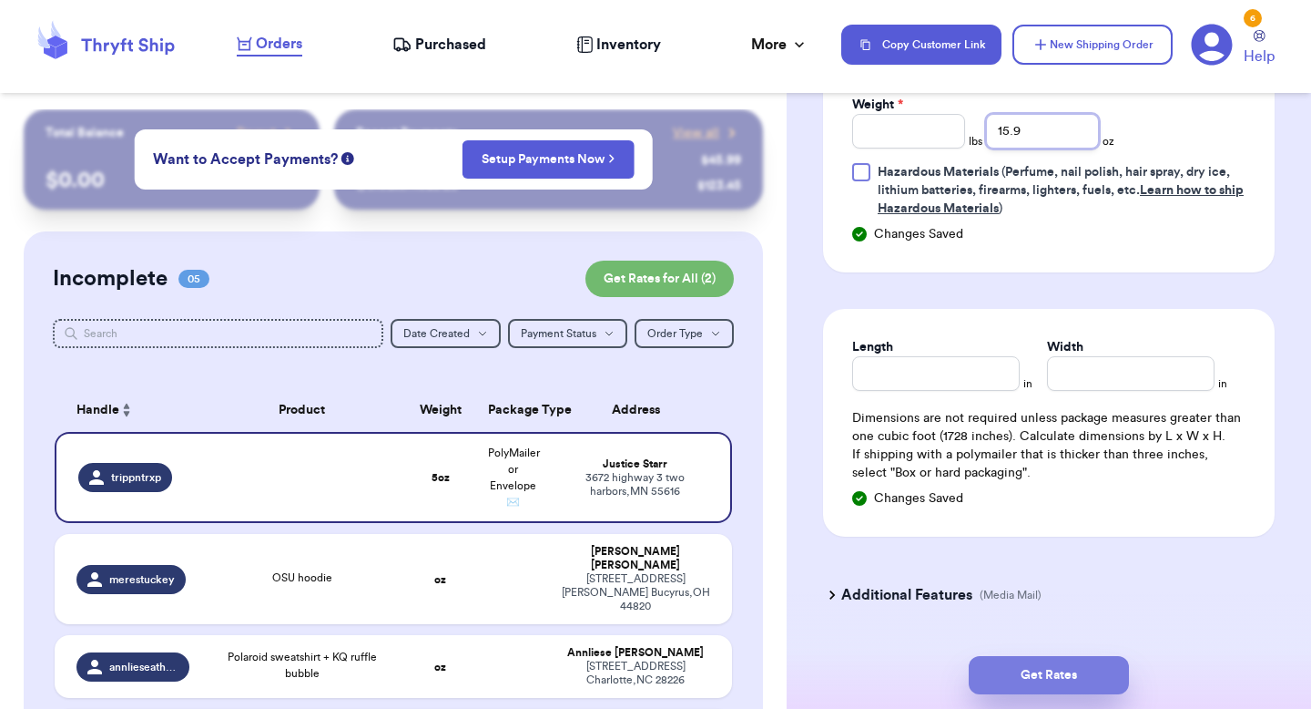
type input "15.9"
click at [1041, 593] on button "Get Rates" at bounding box center [1049, 675] width 160 height 38
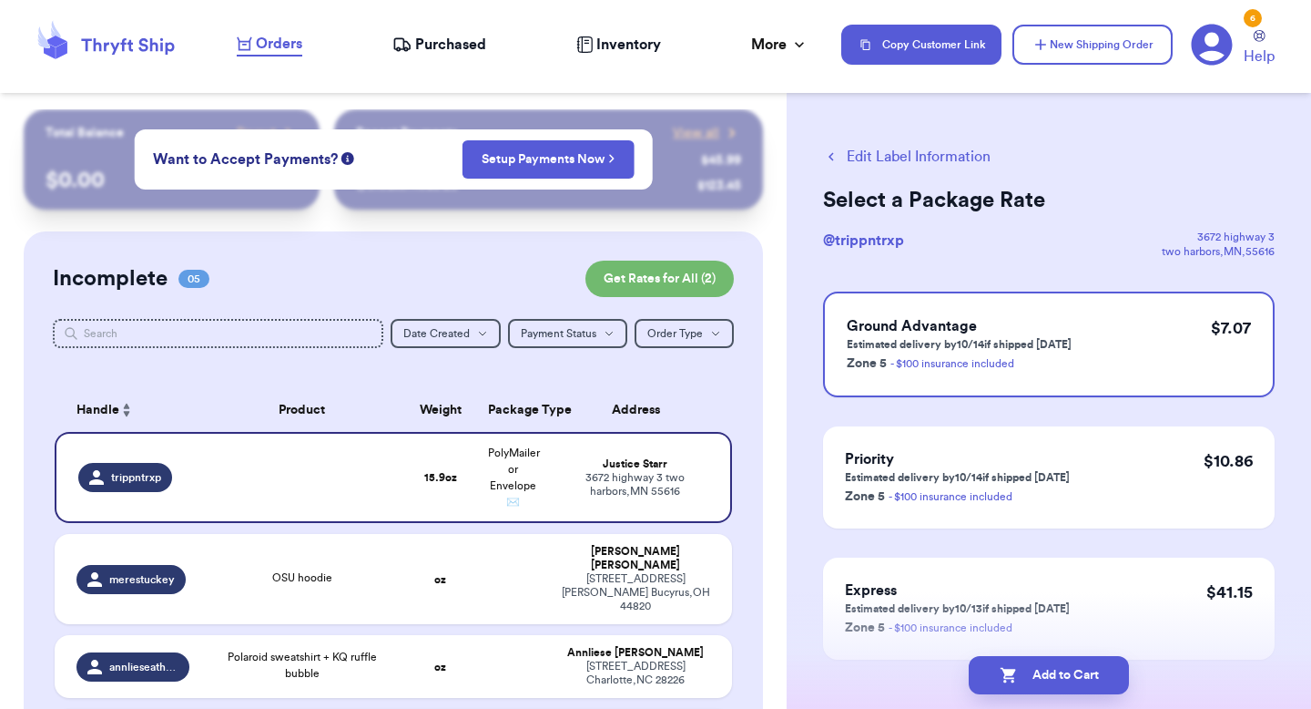
click at [923, 158] on button "Edit Label Information" at bounding box center [907, 157] width 168 height 22
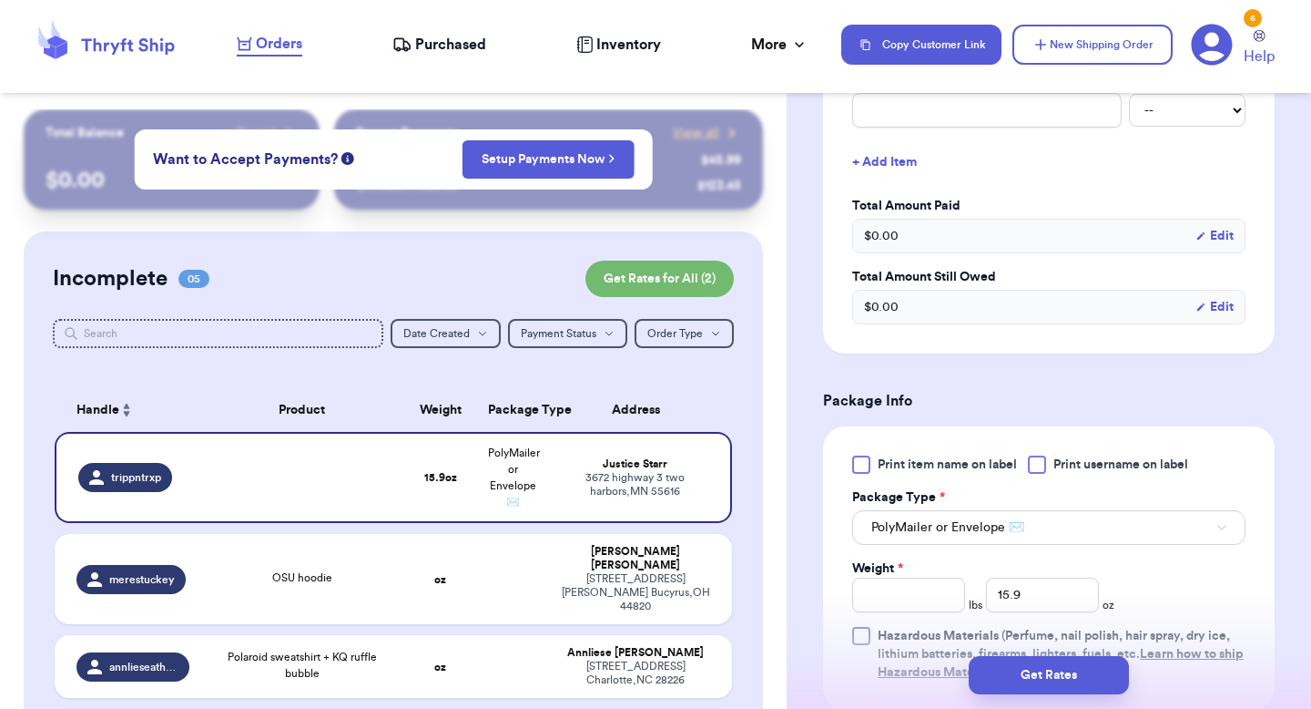
scroll to position [692, 0]
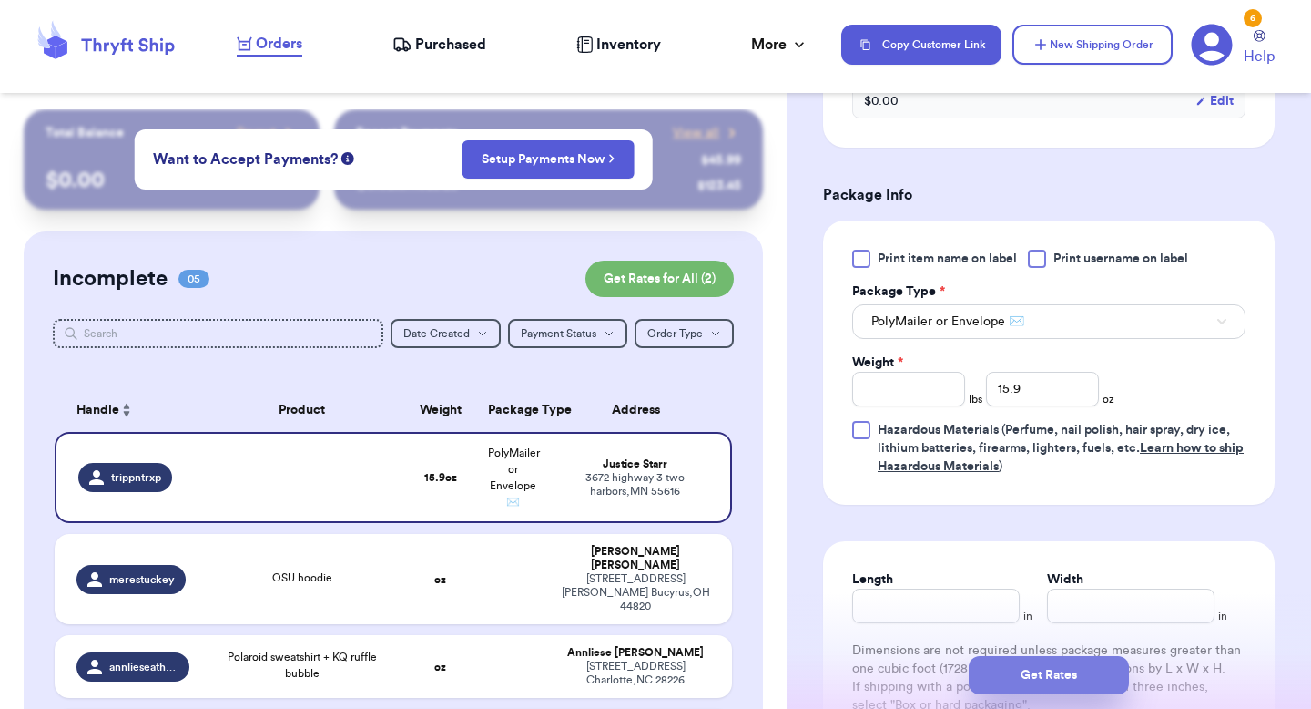
click at [1045, 593] on button "Get Rates" at bounding box center [1049, 675] width 160 height 38
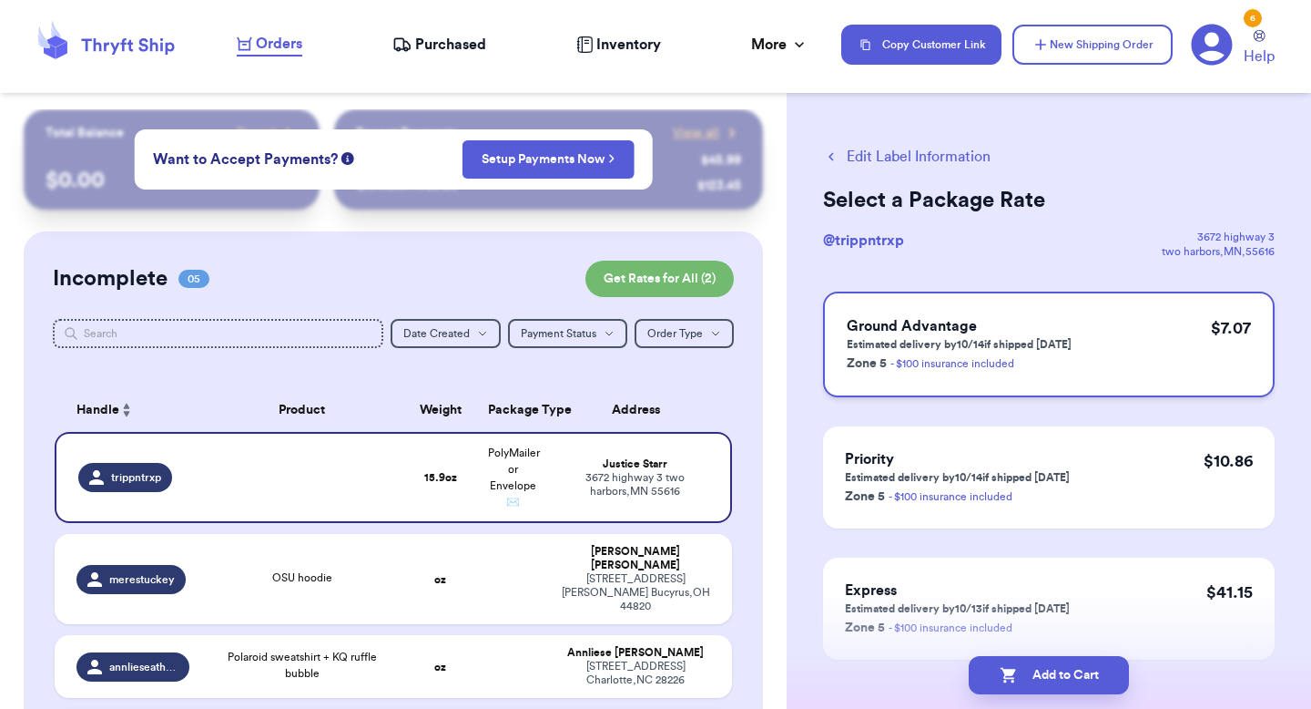
scroll to position [2, 0]
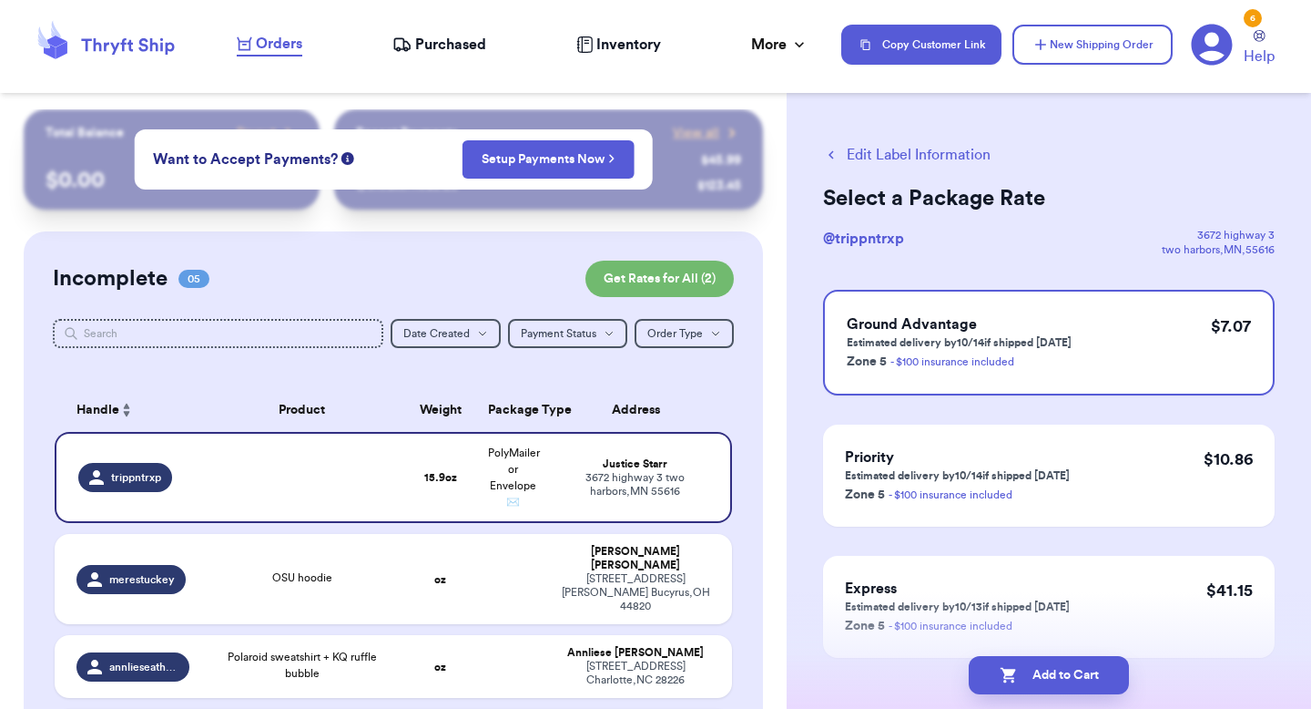
click at [908, 148] on button "Edit Label Information" at bounding box center [907, 155] width 168 height 22
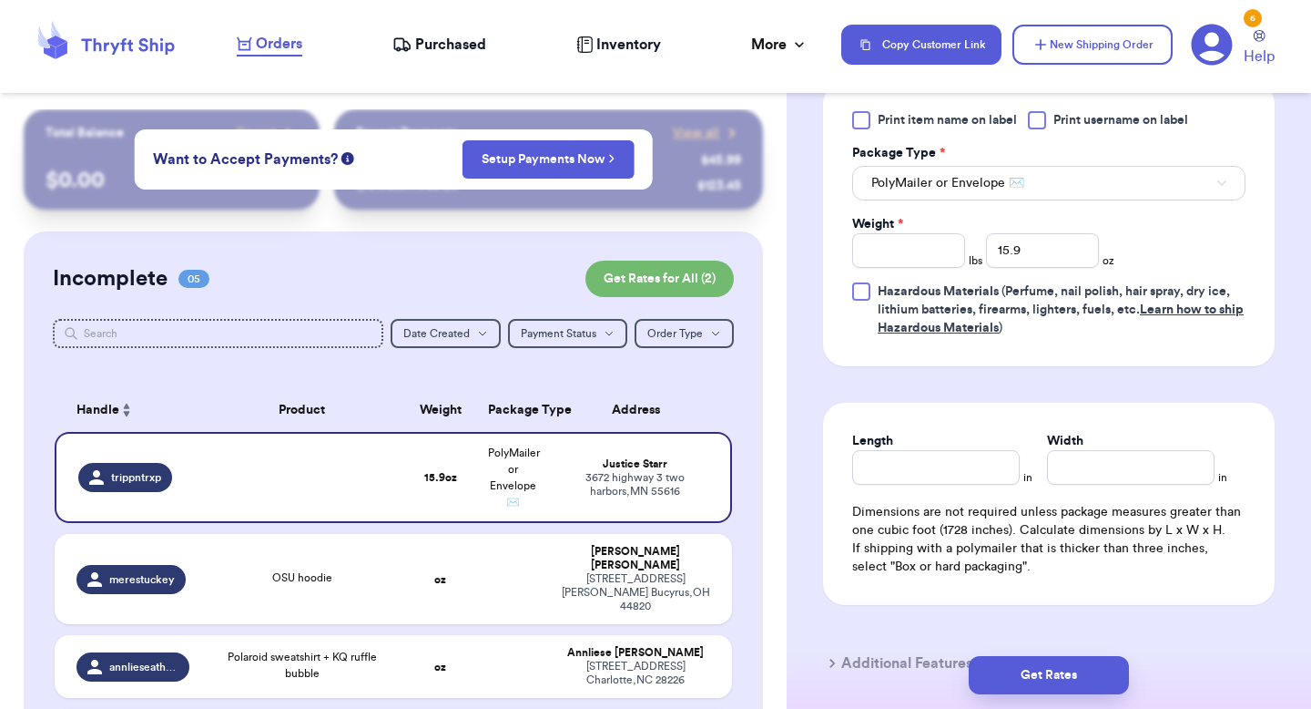
scroll to position [954, 0]
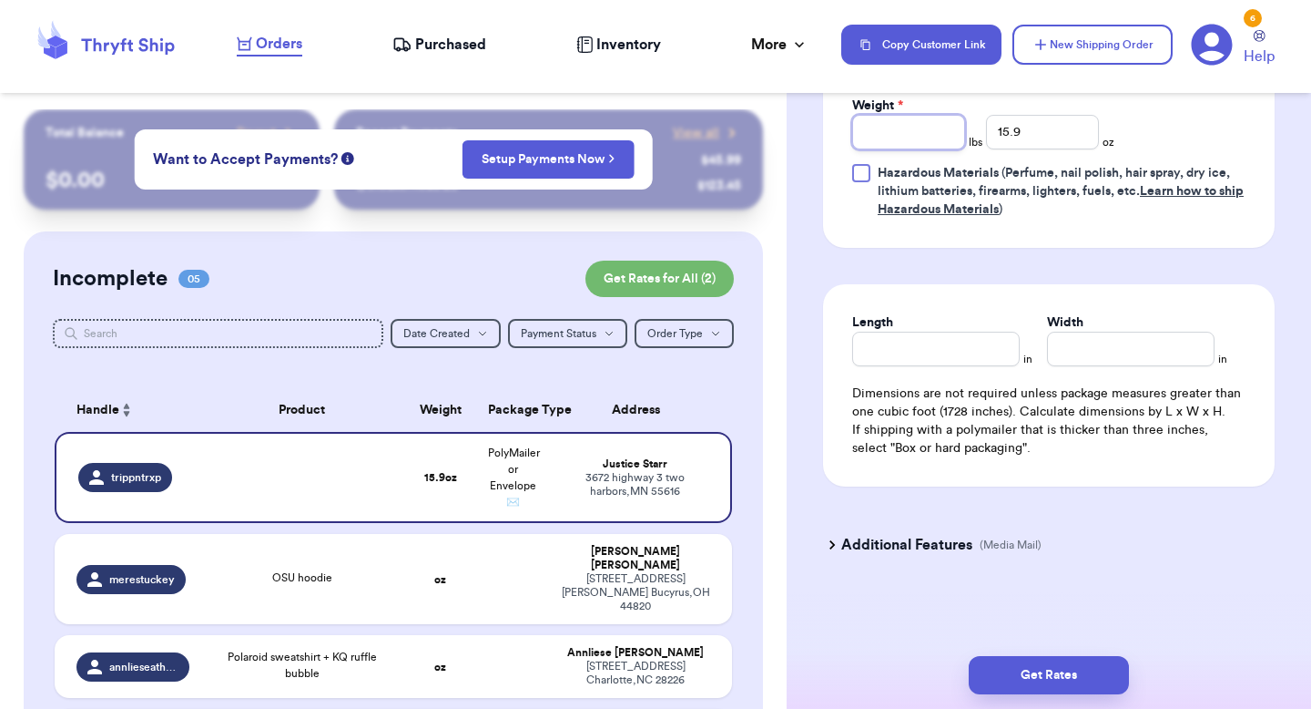
click at [938, 147] on input "Weight *" at bounding box center [908, 132] width 113 height 35
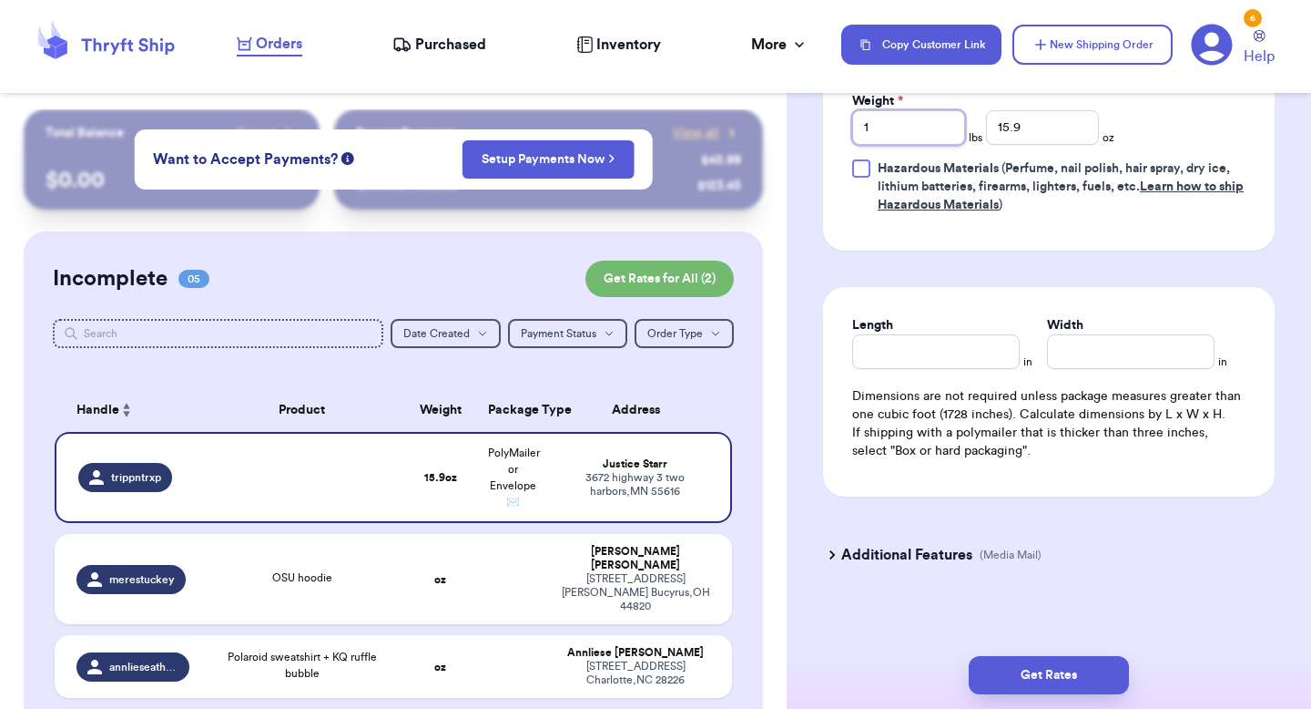
type input "1"
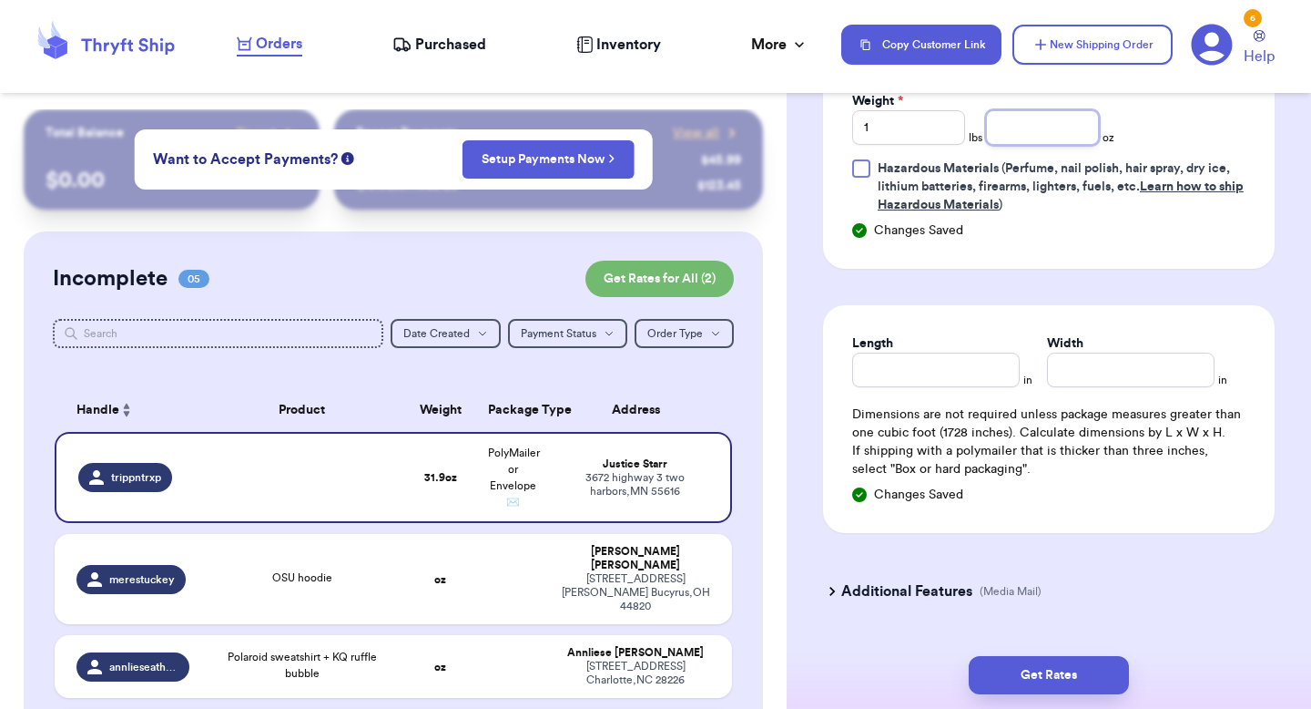
type input "1"
type input "2"
click at [1037, 593] on button "Get Rates" at bounding box center [1049, 675] width 160 height 38
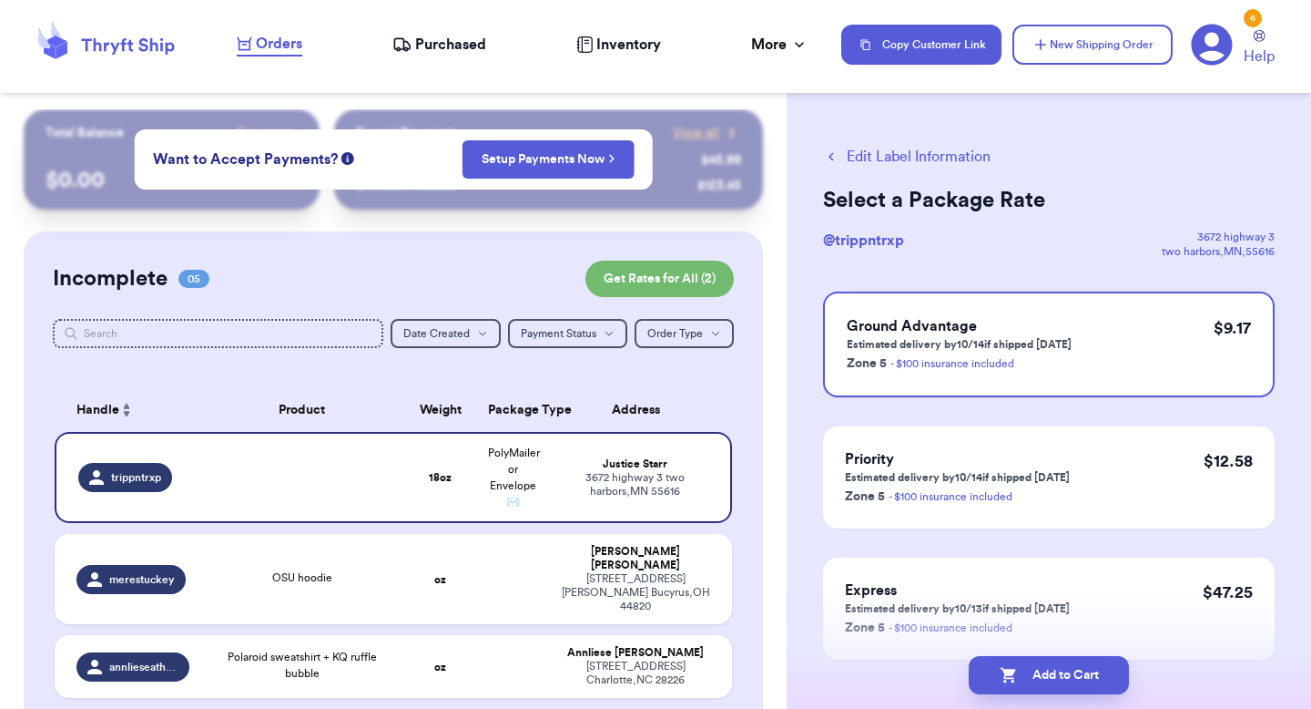
click at [1070, 155] on div "Edit Label Information Select a Package Rate @ trippntrxp [STREET_ADDRESS] Grou…" at bounding box center [1049, 448] width 525 height 678
